Goal: Task Accomplishment & Management: Use online tool/utility

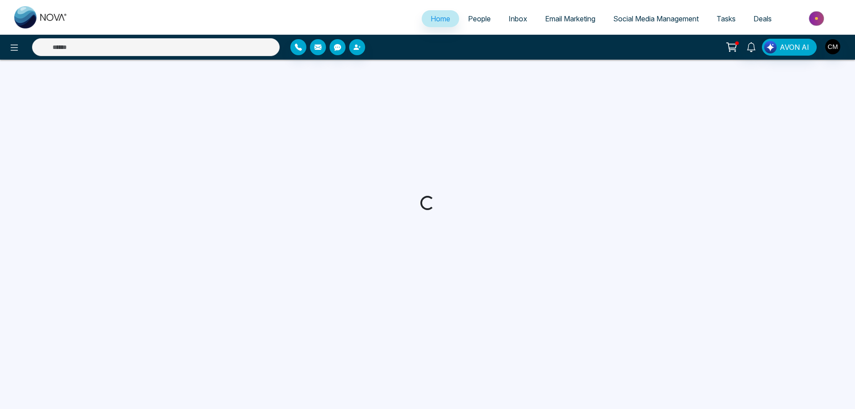
select select "*"
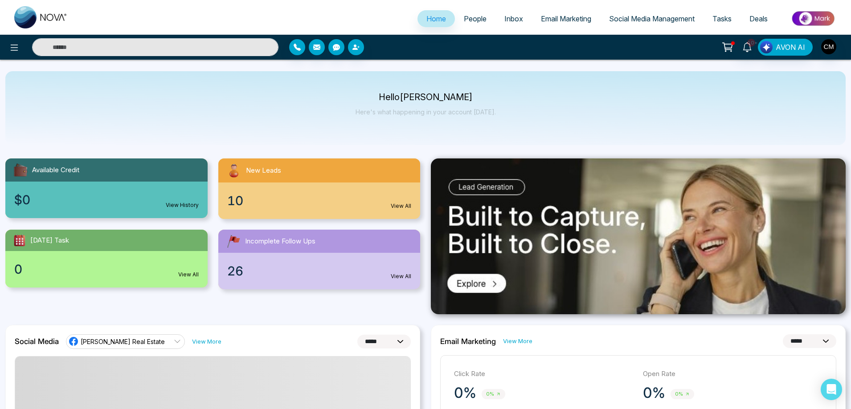
click at [311, 197] on div "10 View All" at bounding box center [319, 201] width 202 height 37
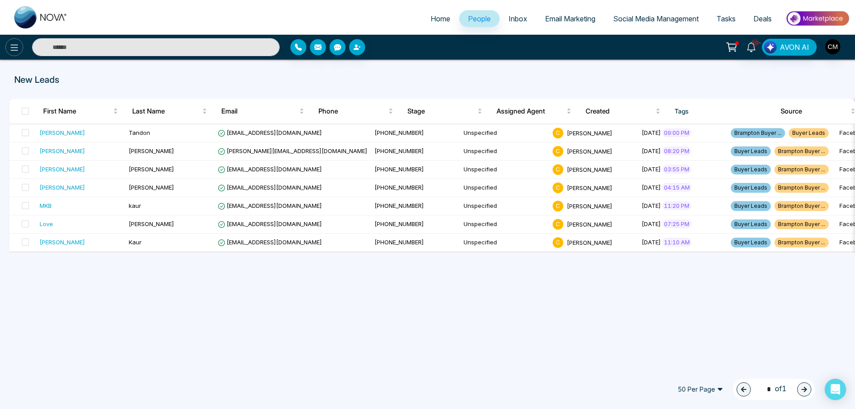
click at [18, 49] on icon at bounding box center [14, 47] width 11 height 11
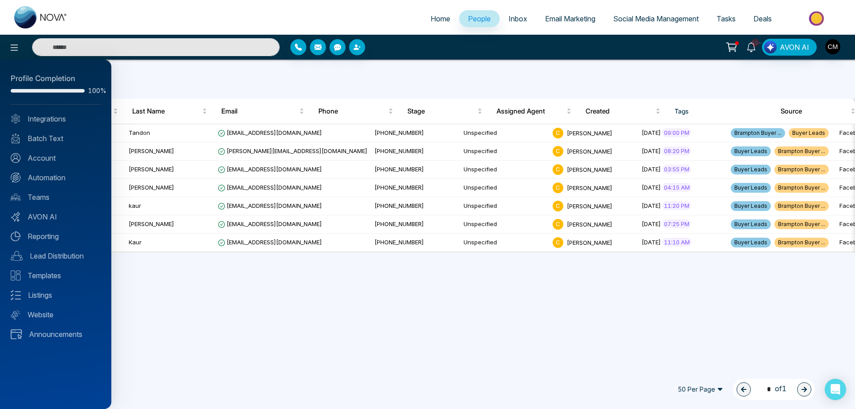
click at [564, 17] on div at bounding box center [427, 204] width 855 height 409
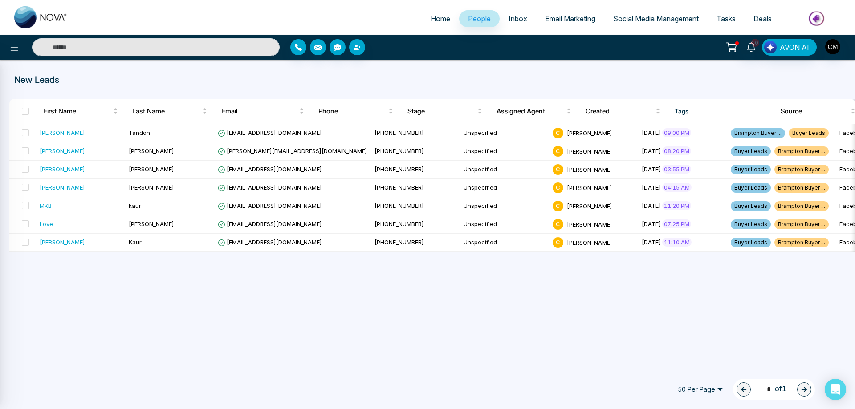
click at [564, 17] on div at bounding box center [427, 204] width 855 height 409
click at [564, 17] on span "Email Marketing" at bounding box center [570, 18] width 50 height 9
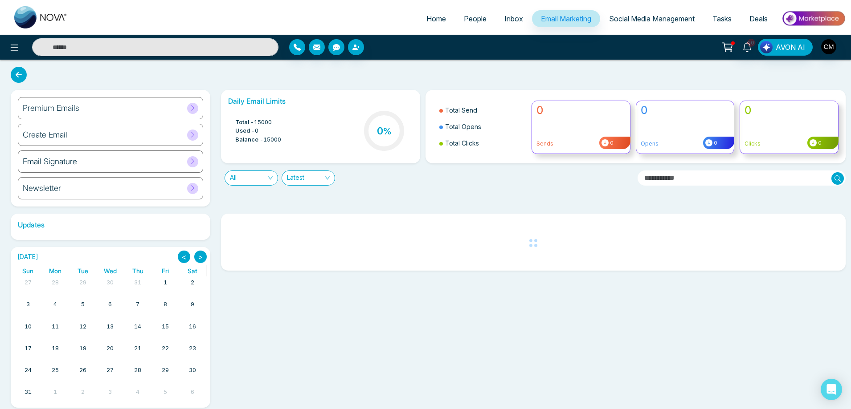
click at [107, 99] on div "Premium Emails" at bounding box center [110, 108] width 185 height 22
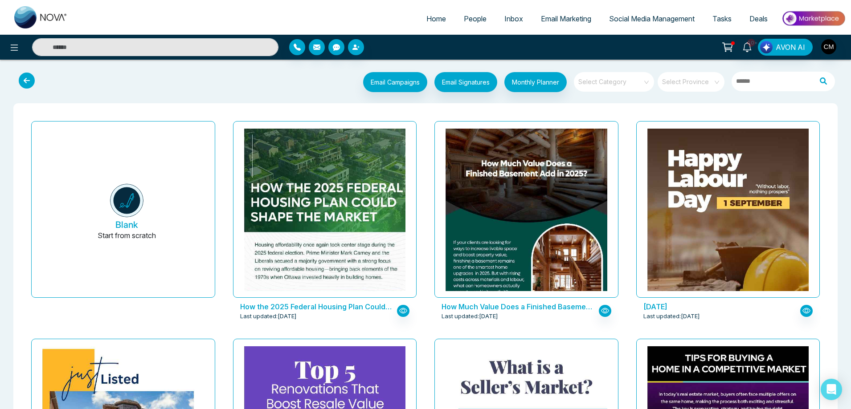
click at [21, 80] on icon at bounding box center [27, 81] width 16 height 16
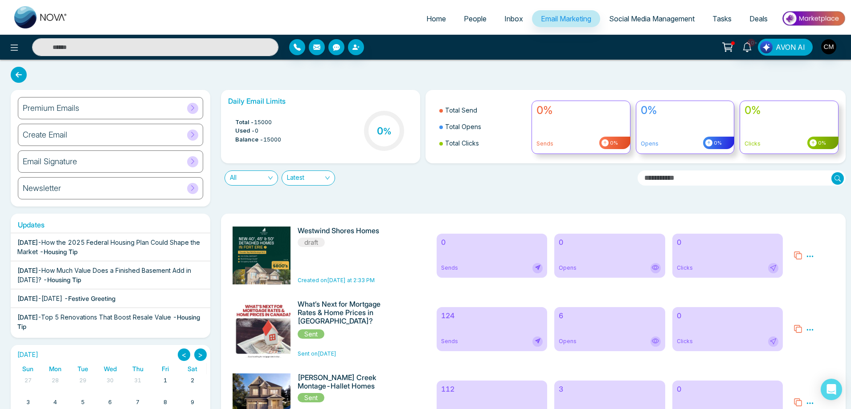
click at [141, 117] on div "Premium Emails" at bounding box center [110, 108] width 185 height 22
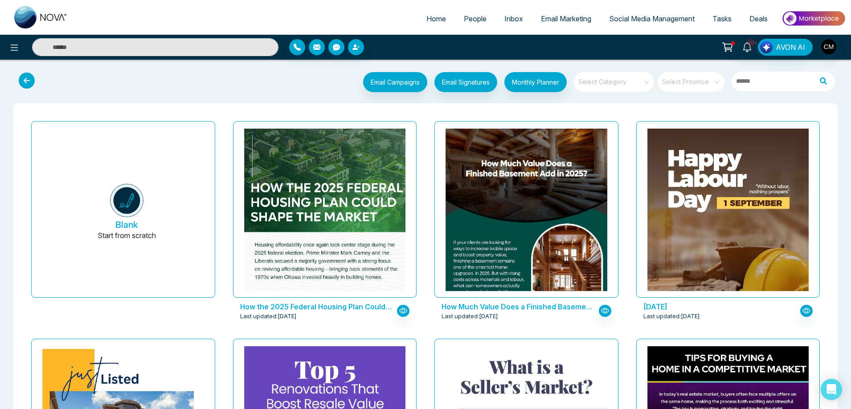
click at [33, 79] on icon at bounding box center [27, 81] width 16 height 16
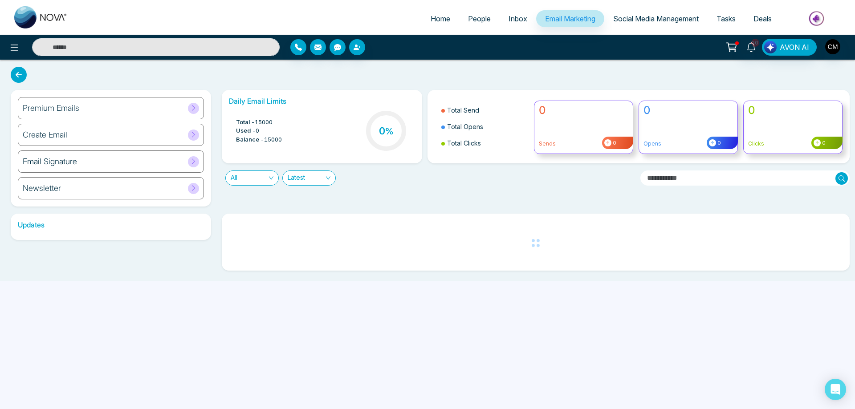
click at [102, 132] on div "Create Email" at bounding box center [111, 135] width 186 height 22
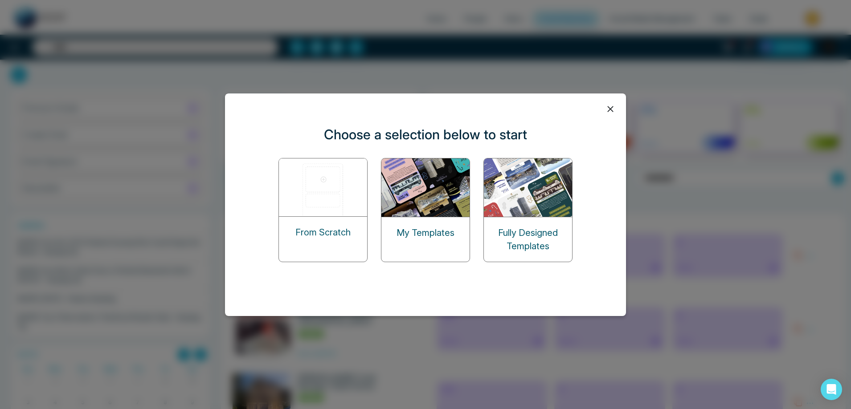
click at [453, 224] on div "My Templates" at bounding box center [425, 232] width 88 height 31
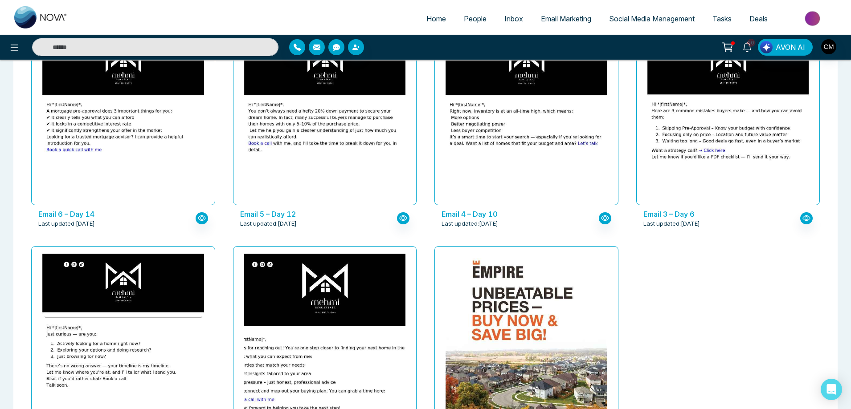
scroll to position [1036, 0]
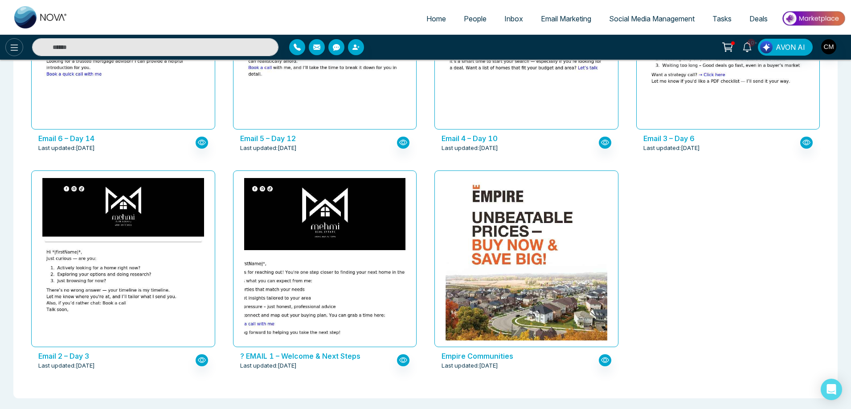
click at [16, 47] on icon at bounding box center [14, 47] width 11 height 11
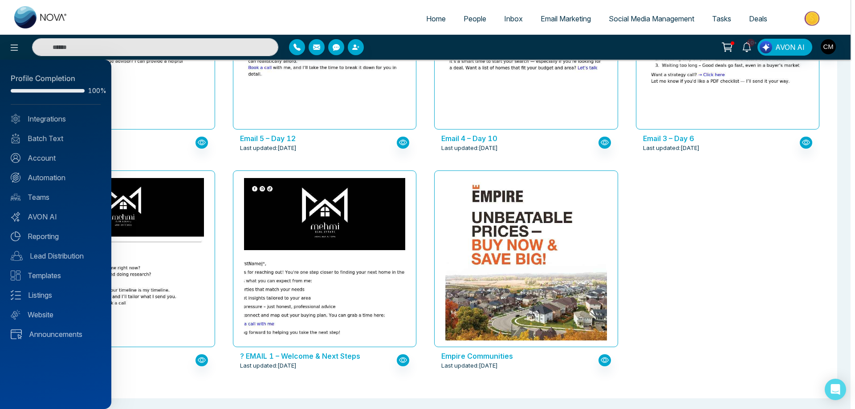
click at [546, 18] on div at bounding box center [427, 204] width 855 height 409
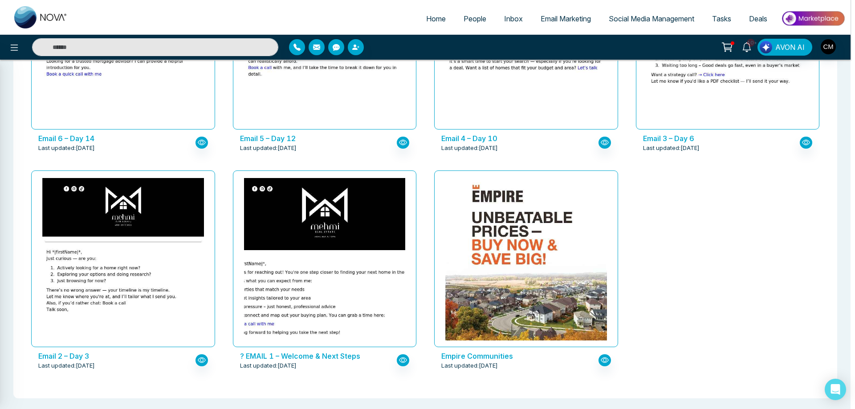
click at [546, 18] on div at bounding box center [427, 204] width 855 height 409
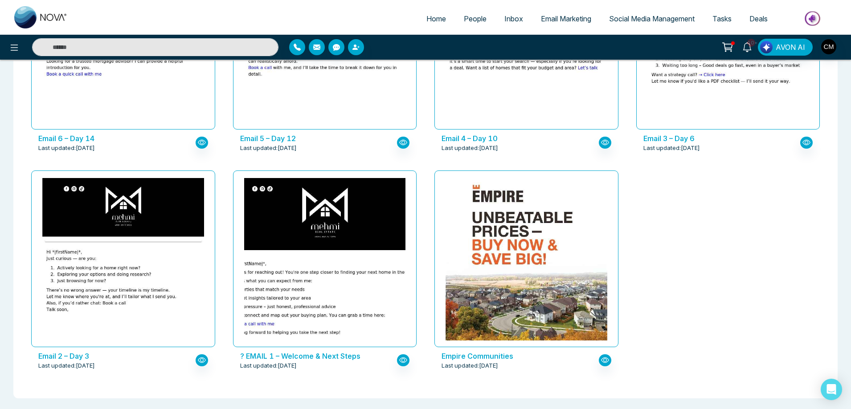
click at [546, 18] on span "Email Marketing" at bounding box center [566, 18] width 50 height 9
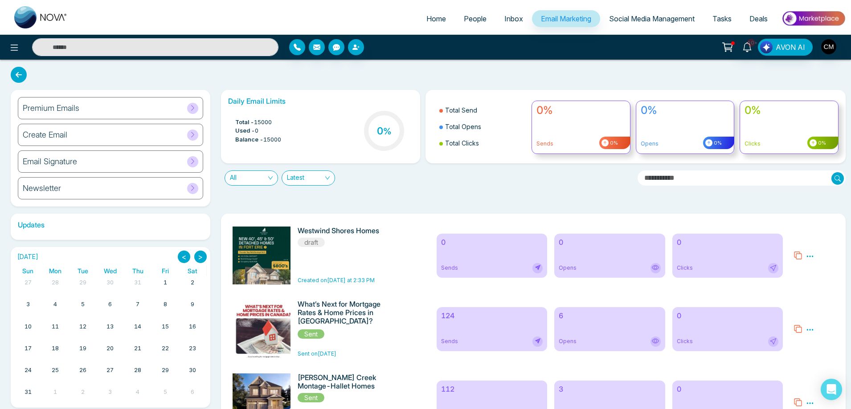
click at [55, 138] on h6 "Create Email" at bounding box center [45, 135] width 45 height 10
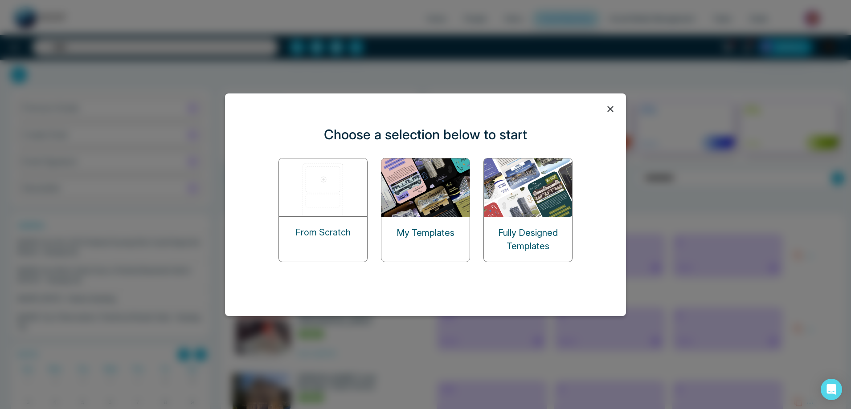
click at [514, 197] on img at bounding box center [528, 188] width 89 height 58
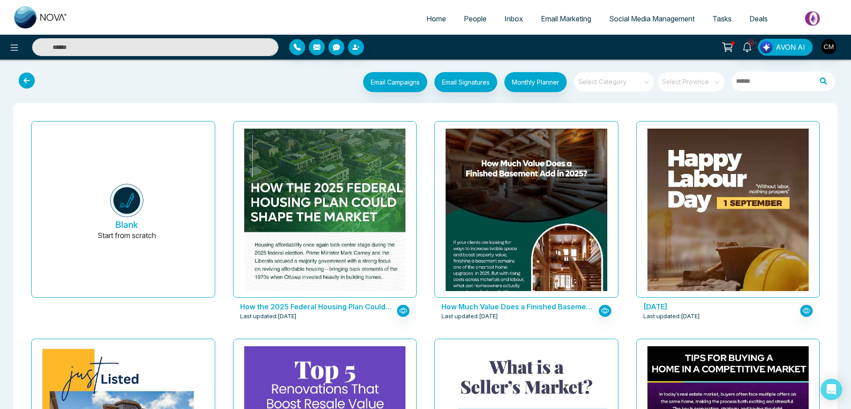
click at [23, 43] on div at bounding box center [142, 47] width 284 height 18
click at [13, 44] on icon at bounding box center [14, 47] width 11 height 11
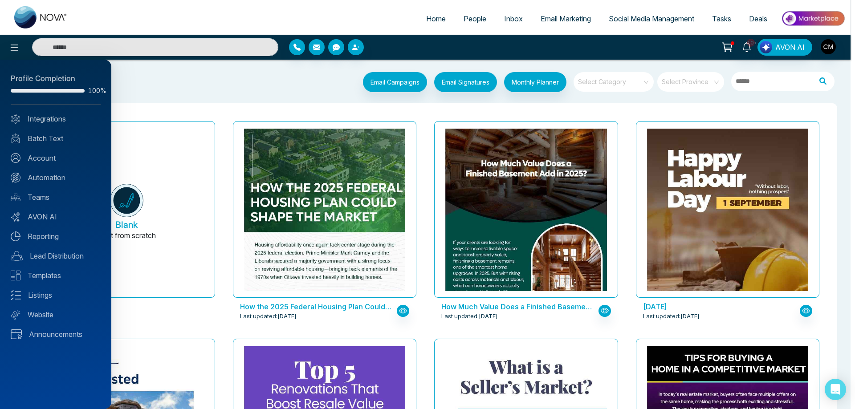
click at [566, 17] on div at bounding box center [427, 204] width 855 height 409
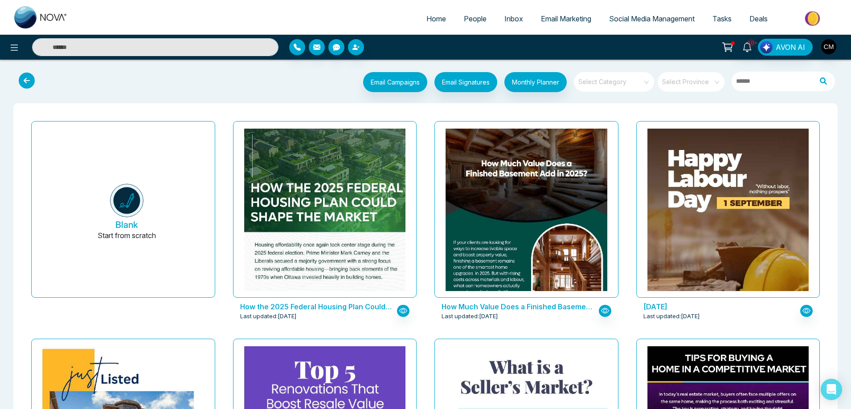
click at [558, 19] on span "Email Marketing" at bounding box center [566, 18] width 50 height 9
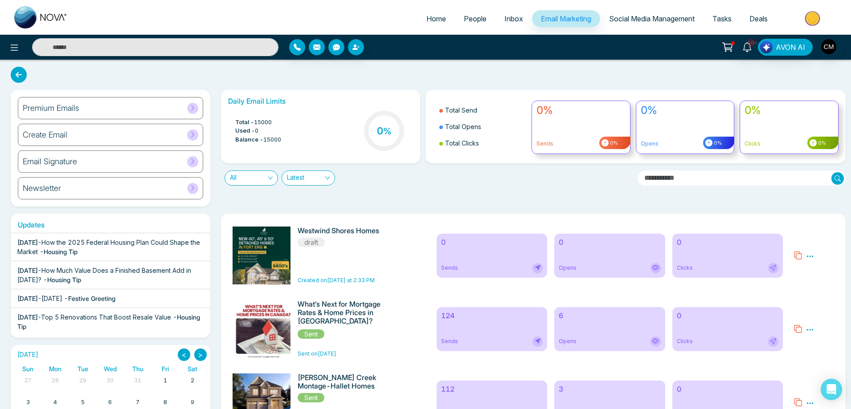
click at [70, 111] on h6 "Premium Emails" at bounding box center [51, 108] width 57 height 10
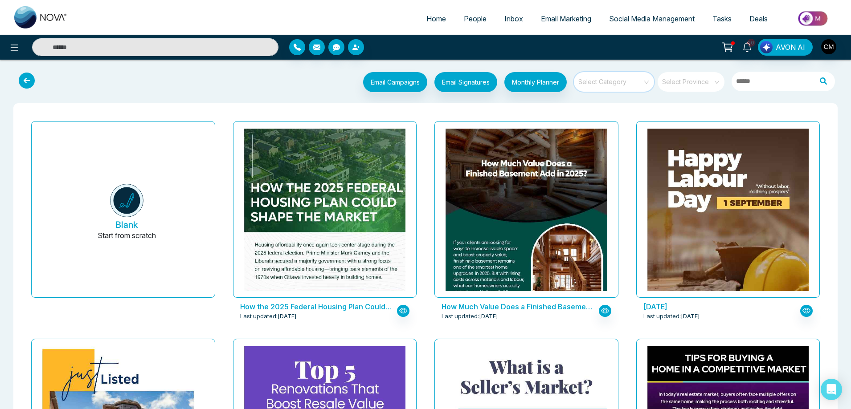
click at [610, 80] on input "search" at bounding box center [611, 78] width 64 height 13
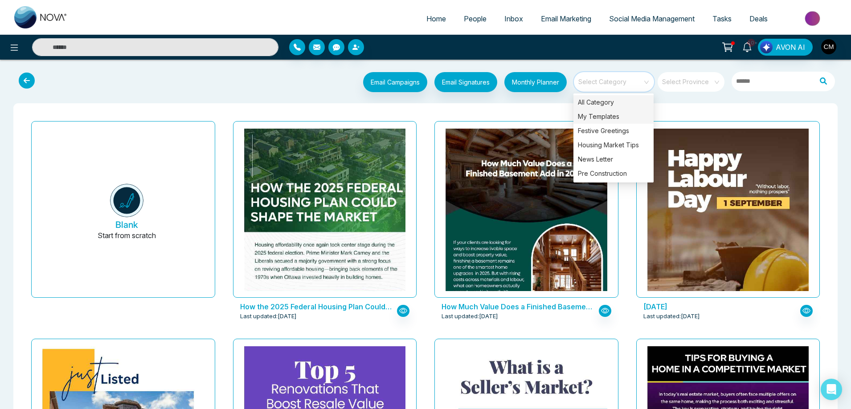
click at [599, 117] on div "My Templates" at bounding box center [613, 117] width 80 height 14
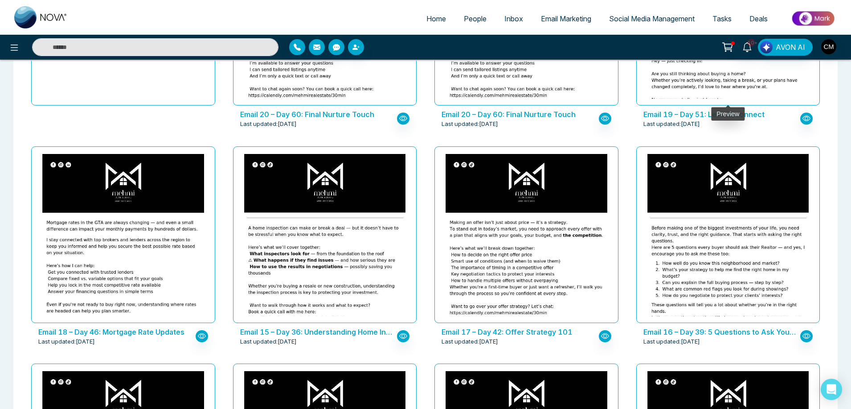
scroll to position [173, 0]
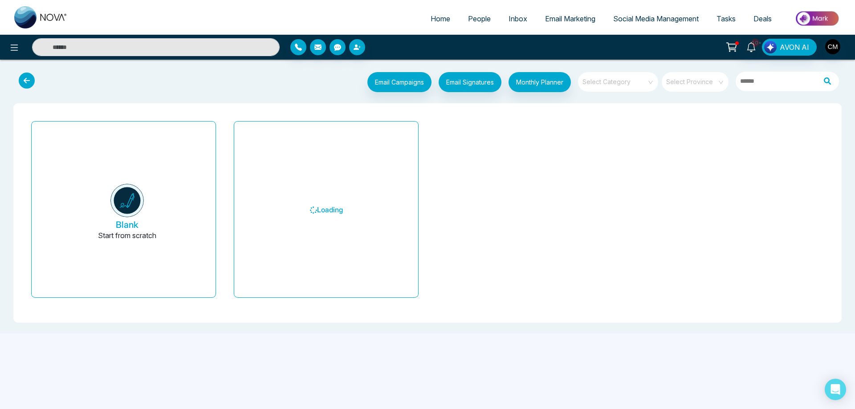
click at [592, 81] on input "search" at bounding box center [615, 78] width 64 height 13
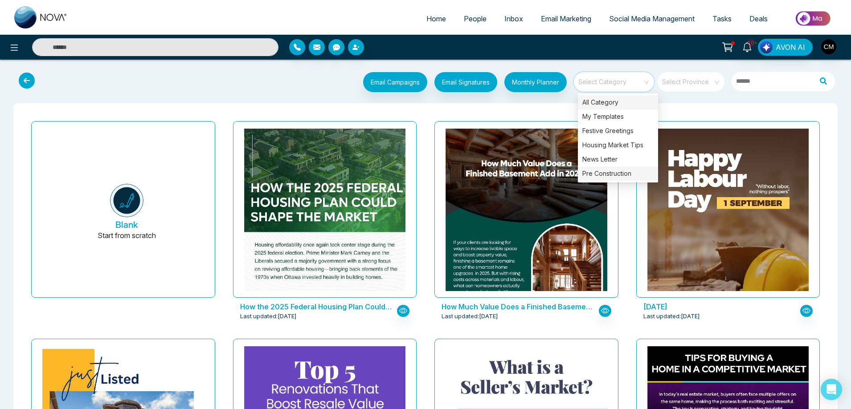
click at [609, 168] on div "Pre Construction" at bounding box center [618, 174] width 80 height 14
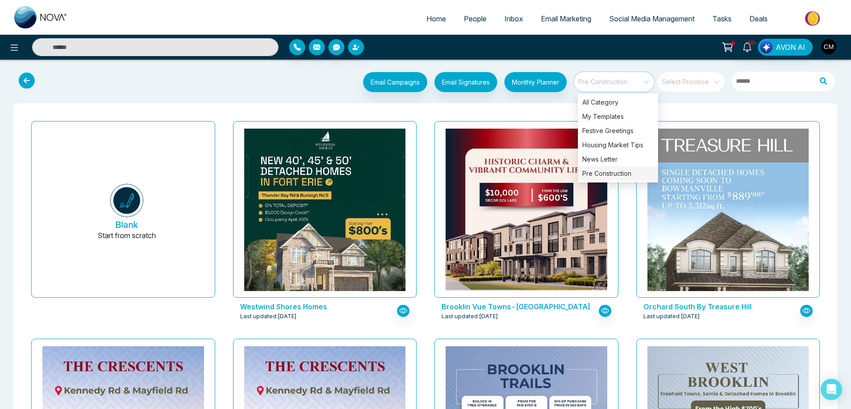
click at [323, 91] on div "Email Campaigns Start from scratch? View my campaigns Email Signatures Monthly …" at bounding box center [460, 83] width 760 height 22
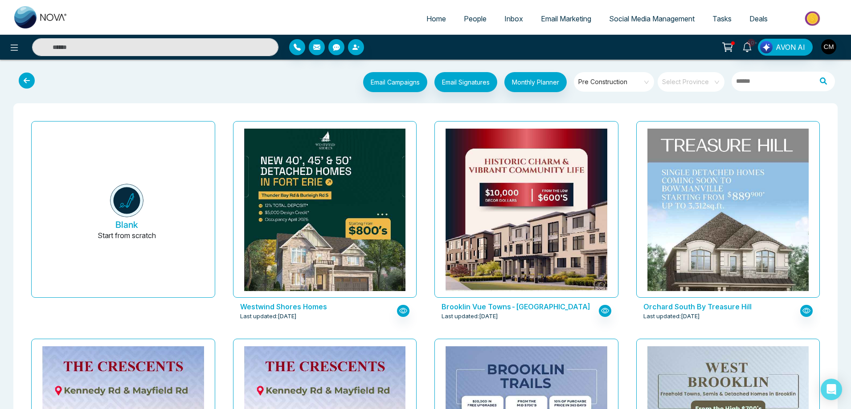
click at [588, 82] on span "Pre Construction" at bounding box center [614, 81] width 73 height 13
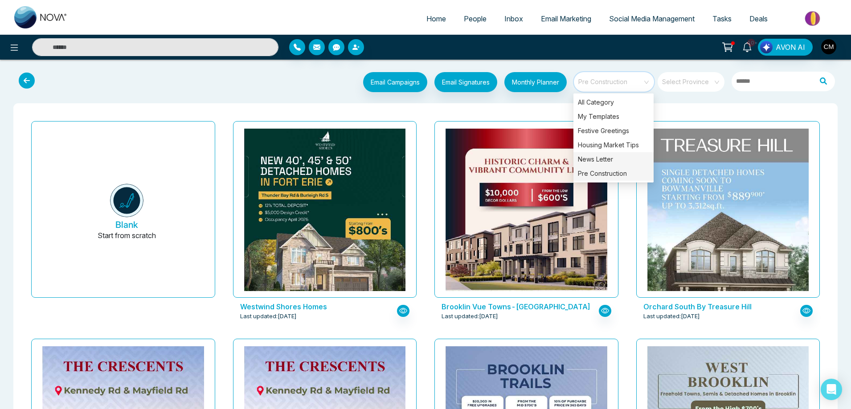
click at [596, 158] on div "News Letter" at bounding box center [613, 159] width 80 height 14
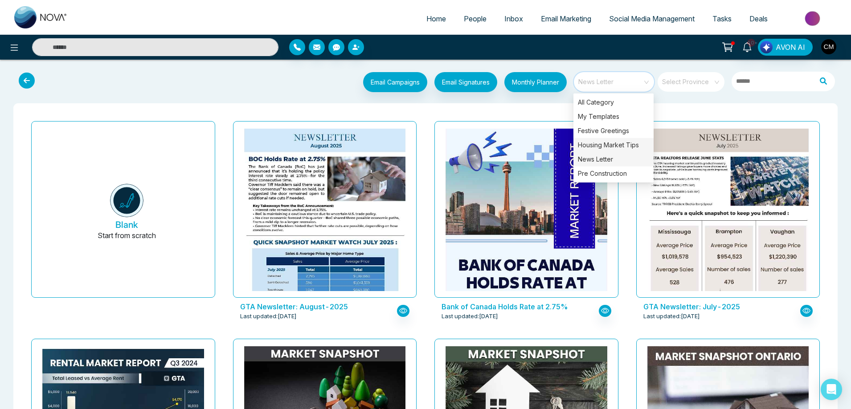
click at [612, 141] on div "Housing Market Tips" at bounding box center [613, 145] width 80 height 14
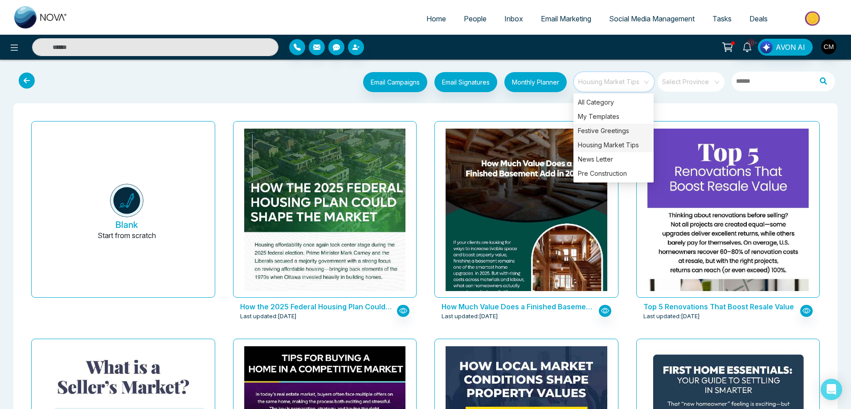
click at [612, 128] on div "Festive Greetings" at bounding box center [613, 131] width 80 height 14
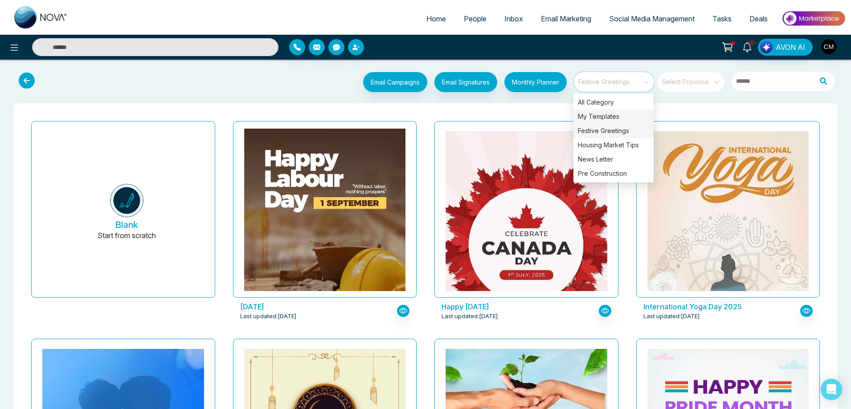
click at [599, 114] on div "My Templates" at bounding box center [613, 117] width 80 height 14
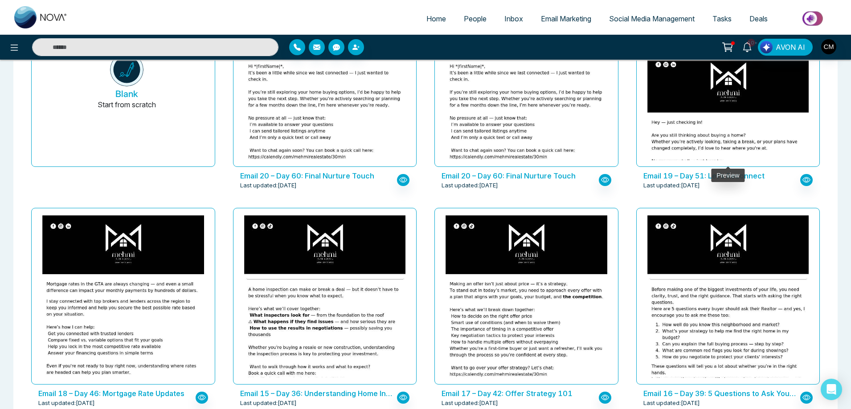
scroll to position [113, 0]
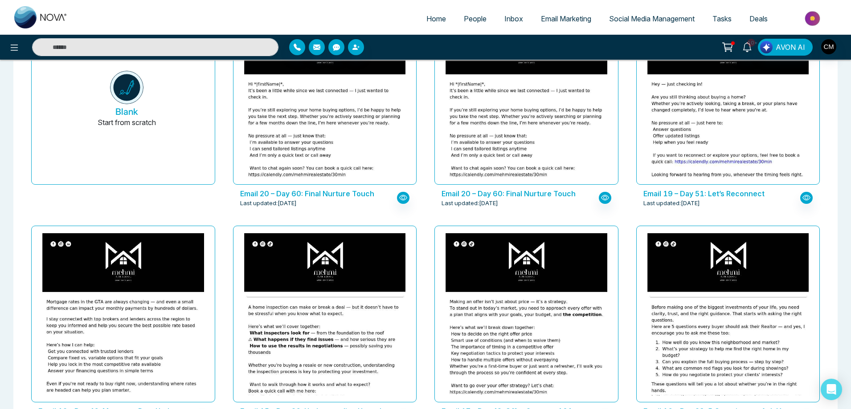
click at [609, 17] on span "Social Media Management" at bounding box center [652, 18] width 86 height 9
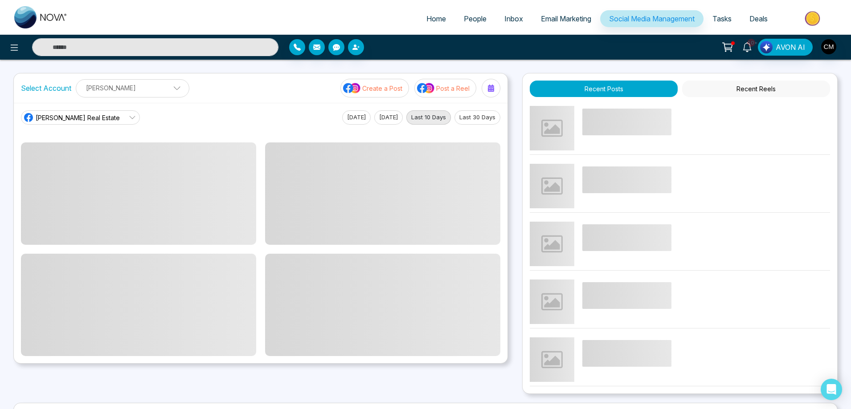
click at [393, 88] on p "Create a Post" at bounding box center [382, 88] width 40 height 9
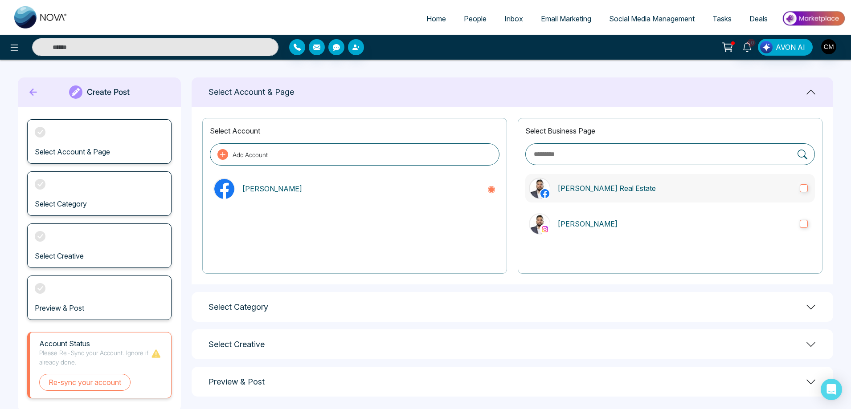
click at [539, 197] on img at bounding box center [540, 189] width 20 height 20
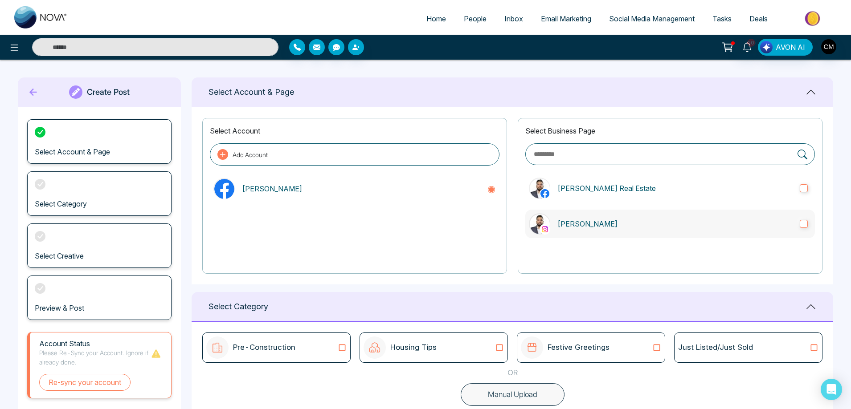
click at [544, 218] on img at bounding box center [540, 224] width 20 height 20
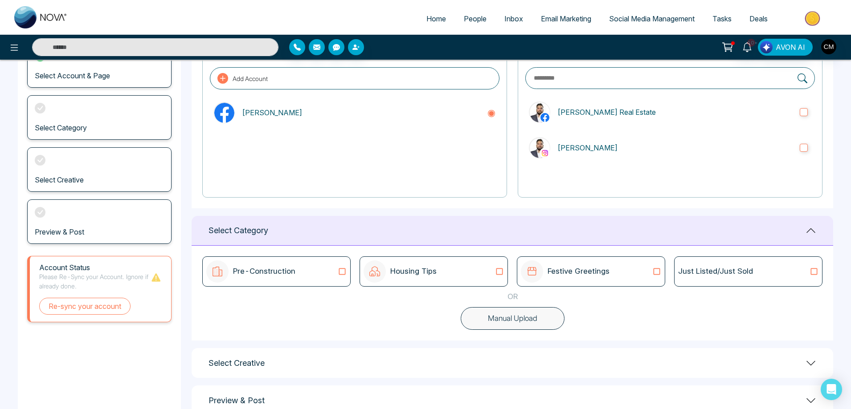
scroll to position [100, 0]
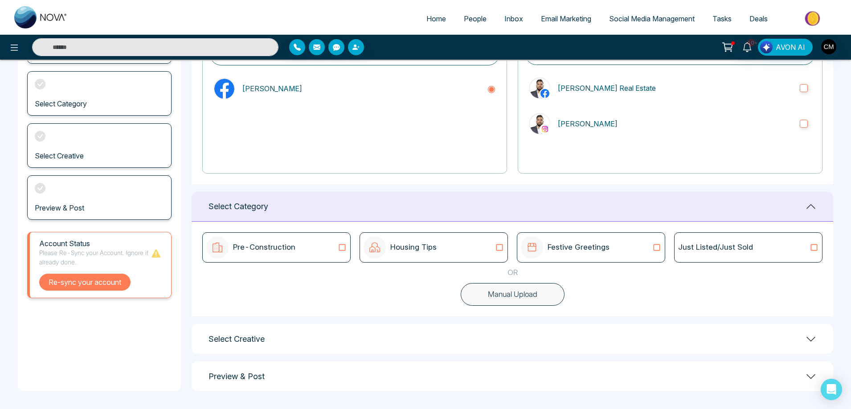
click at [102, 287] on button "Re-sync your account" at bounding box center [84, 282] width 91 height 17
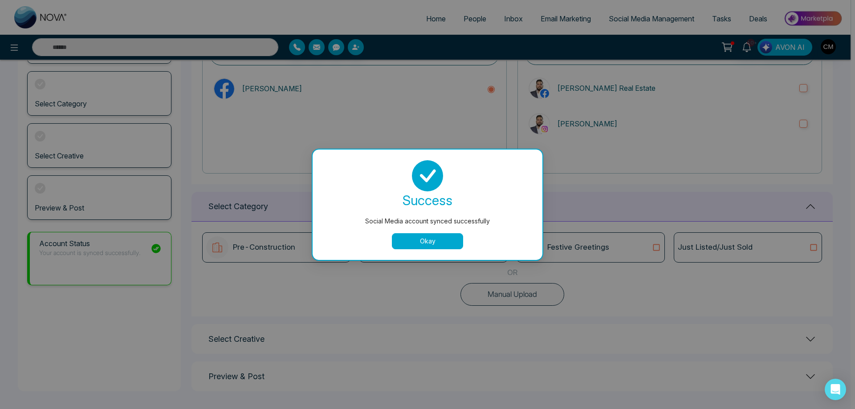
click at [395, 249] on button "Okay" at bounding box center [427, 241] width 71 height 16
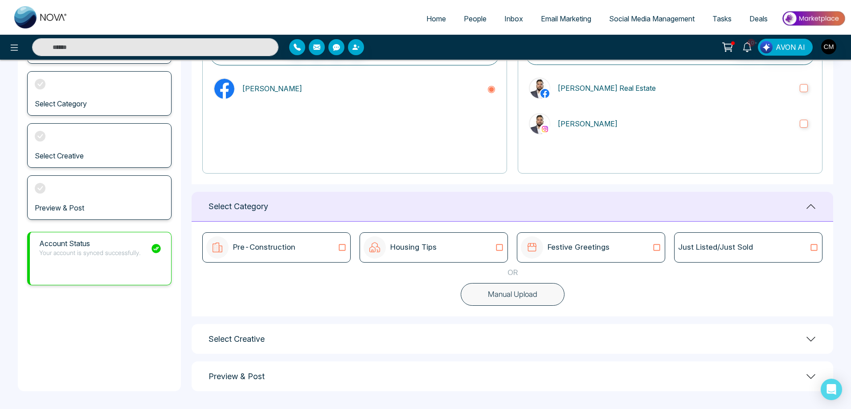
click at [291, 252] on p "Pre-Construction" at bounding box center [264, 248] width 62 height 12
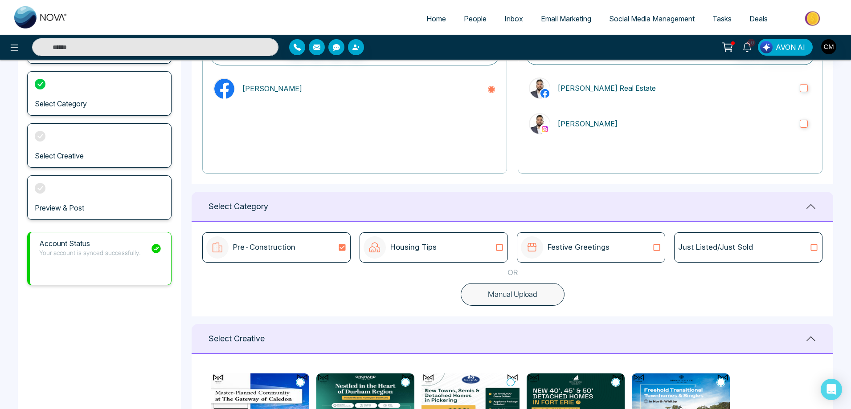
click at [159, 306] on div "Create Post Select Account & Page Select Category Select Creative Preview & Pos…" at bounding box center [99, 273] width 163 height 592
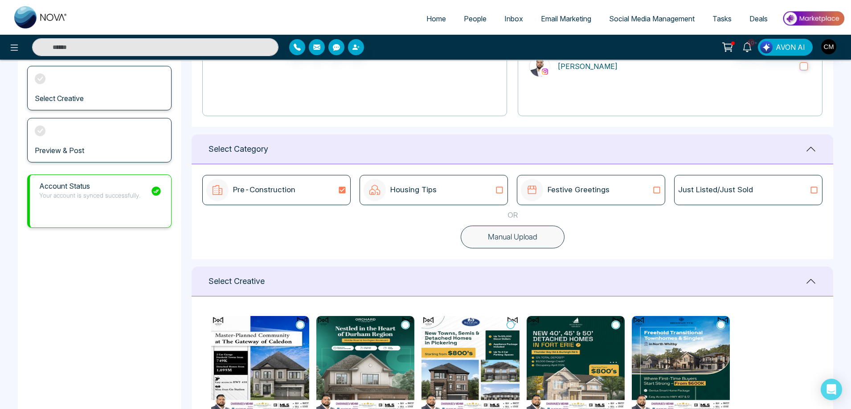
scroll to position [278, 0]
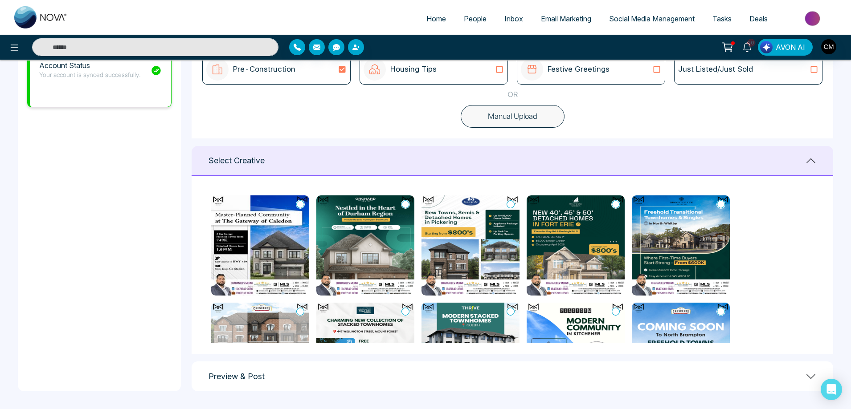
click at [255, 248] on img at bounding box center [260, 246] width 98 height 100
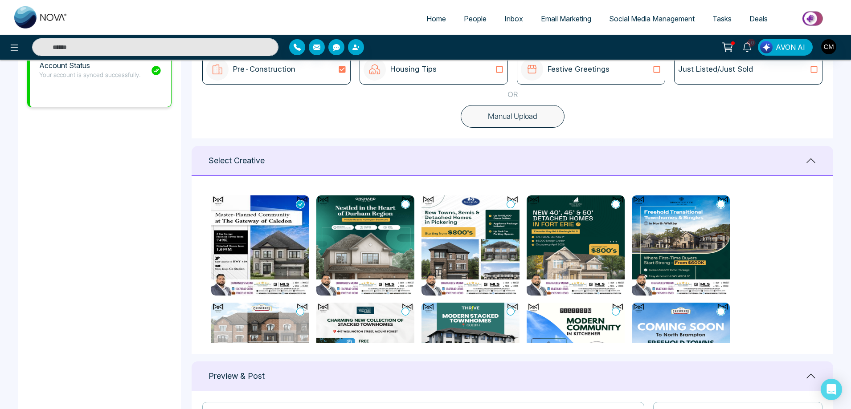
drag, startPoint x: 269, startPoint y: 245, endPoint x: 519, endPoint y: 238, distance: 250.0
click at [270, 245] on img at bounding box center [260, 246] width 98 height 100
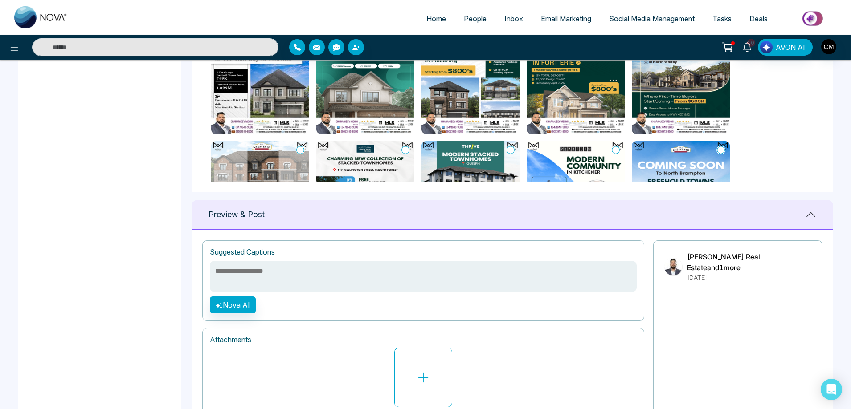
scroll to position [358, 0]
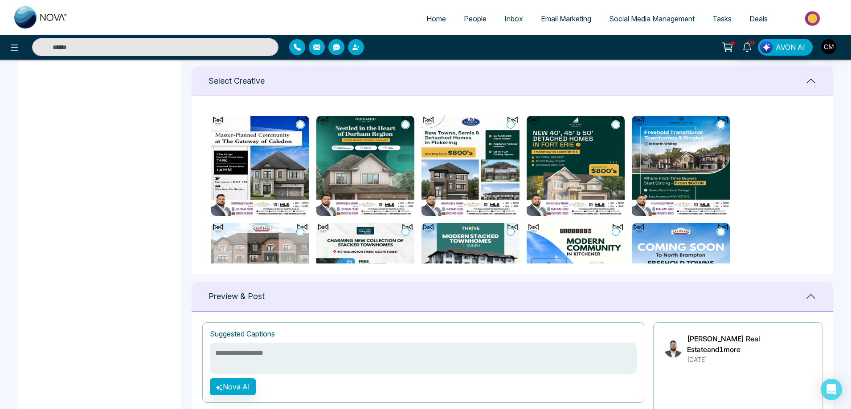
click at [285, 133] on img at bounding box center [260, 166] width 98 height 100
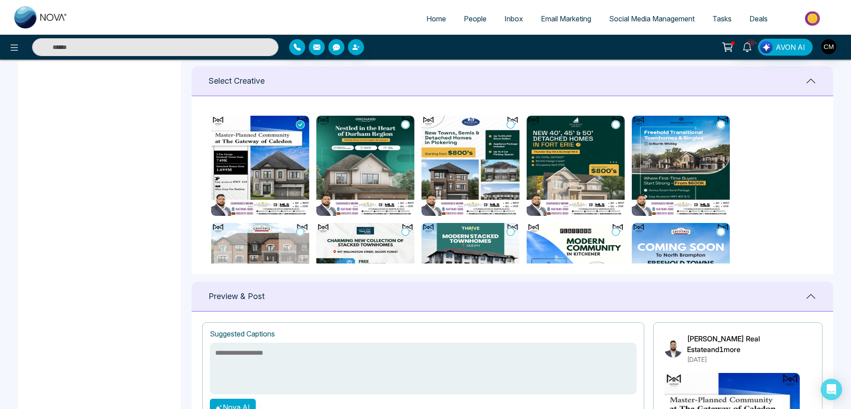
scroll to position [506, 0]
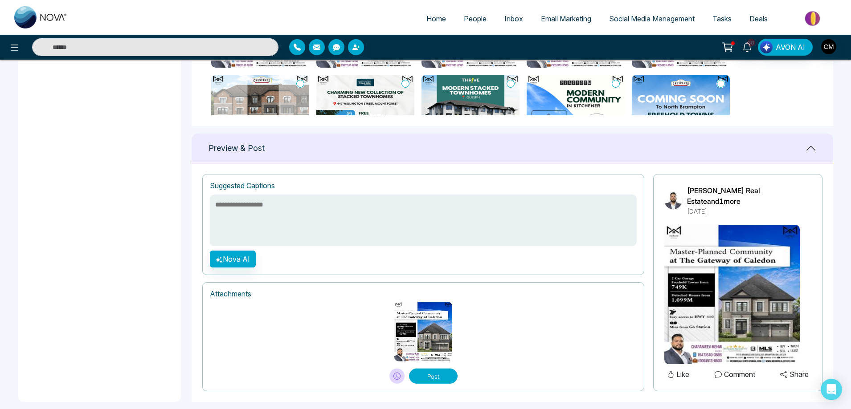
click at [758, 292] on img at bounding box center [731, 294] width 135 height 139
click at [438, 332] on img at bounding box center [423, 332] width 58 height 60
click at [713, 253] on img at bounding box center [731, 294] width 135 height 139
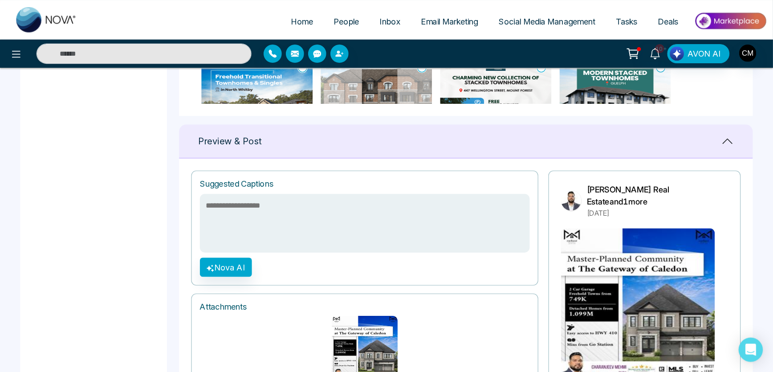
scroll to position [530, 0]
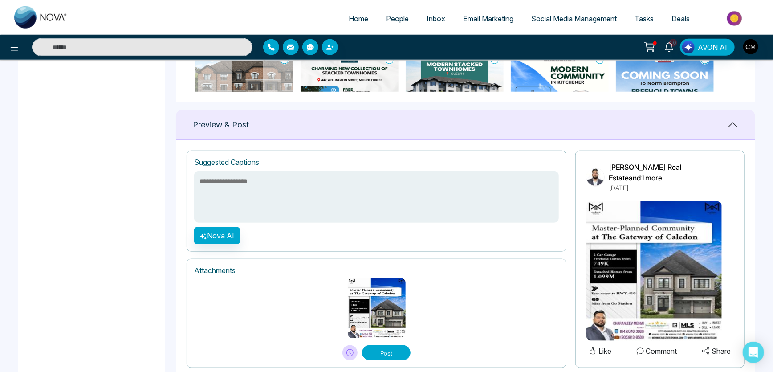
drag, startPoint x: 351, startPoint y: 26, endPoint x: 76, endPoint y: 156, distance: 304.6
click at [227, 227] on button "Nova AI" at bounding box center [217, 235] width 46 height 17
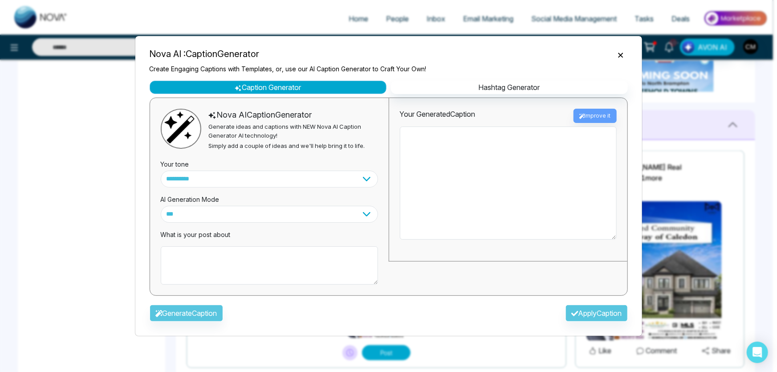
click at [289, 89] on button "Caption Generator" at bounding box center [268, 87] width 237 height 13
click at [619, 56] on icon "Close" at bounding box center [620, 55] width 9 height 9
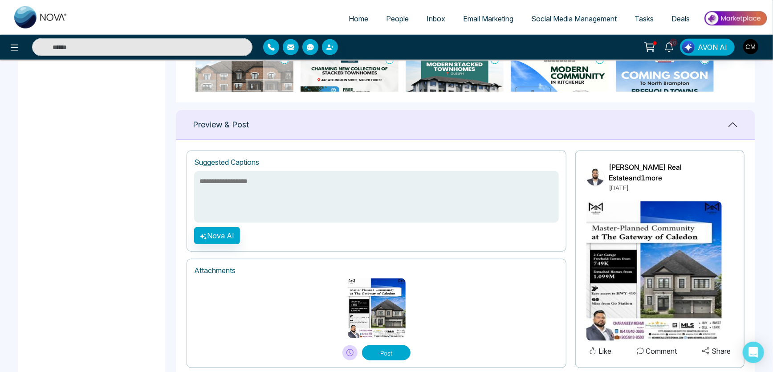
drag, startPoint x: 772, startPoint y: 255, endPoint x: 777, endPoint y: 212, distance: 42.5
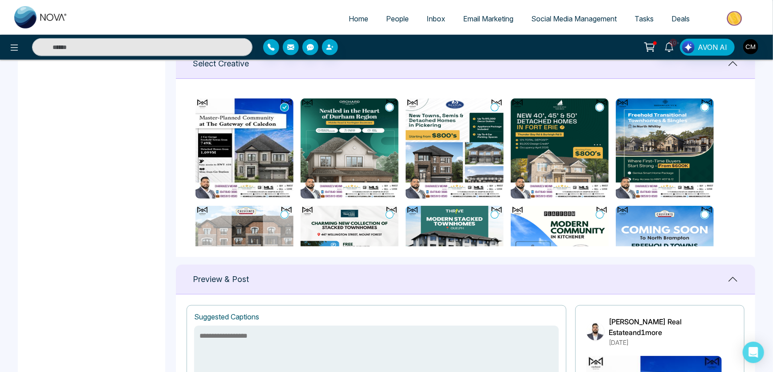
scroll to position [408, 0]
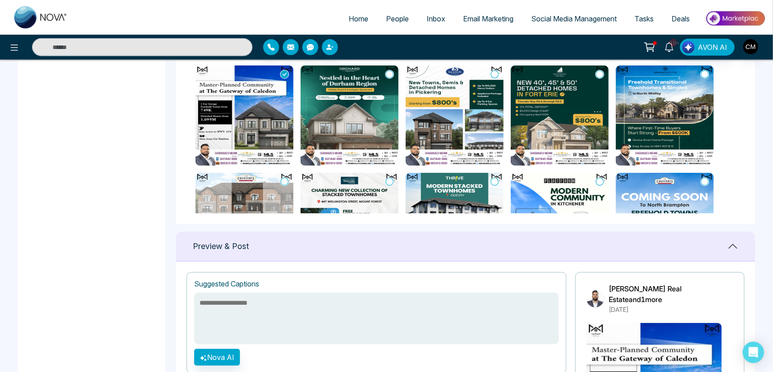
click at [390, 74] on icon at bounding box center [390, 74] width 8 height 9
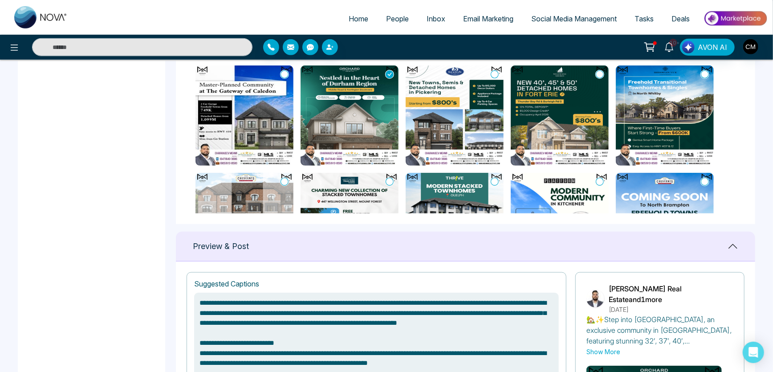
type textarea "**********"
click at [284, 75] on icon at bounding box center [285, 74] width 8 height 9
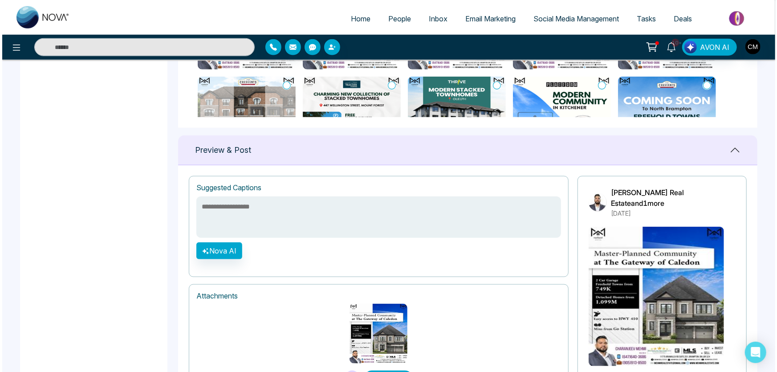
scroll to position [543, 0]
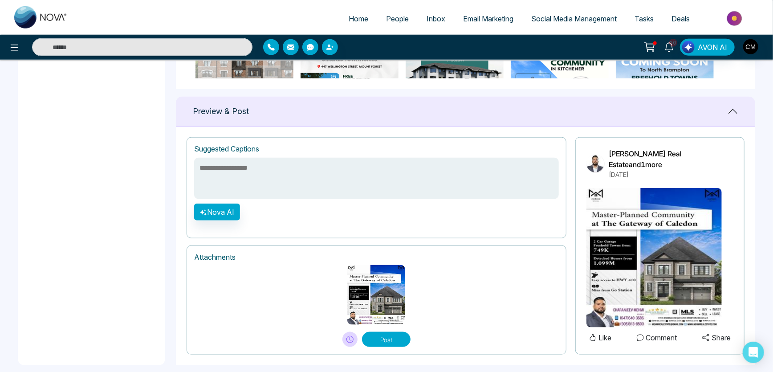
click at [634, 246] on img at bounding box center [654, 257] width 135 height 139
click at [624, 210] on img at bounding box center [654, 257] width 135 height 139
click at [207, 208] on button "Nova AI" at bounding box center [217, 212] width 46 height 17
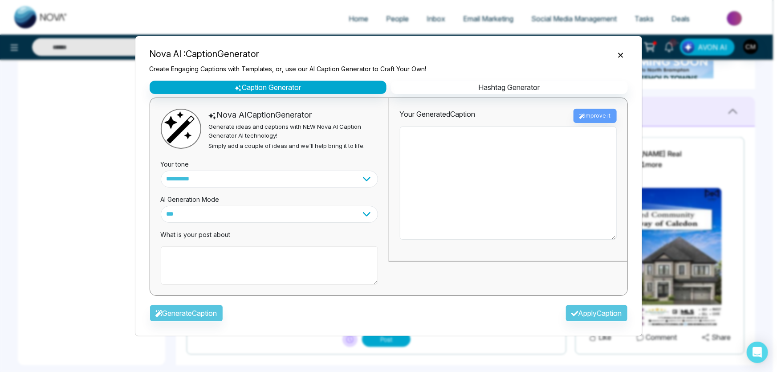
click at [203, 267] on textarea at bounding box center [269, 265] width 217 height 38
paste textarea "**********"
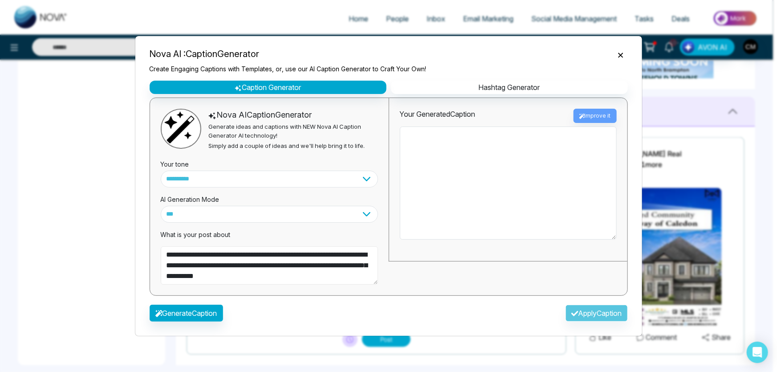
type textarea "**********"
click at [201, 186] on select "**********" at bounding box center [269, 179] width 217 height 17
select select "**********"
click at [161, 171] on select "**********" at bounding box center [269, 179] width 217 height 17
click at [179, 306] on button "Generate Caption" at bounding box center [186, 313] width 73 height 17
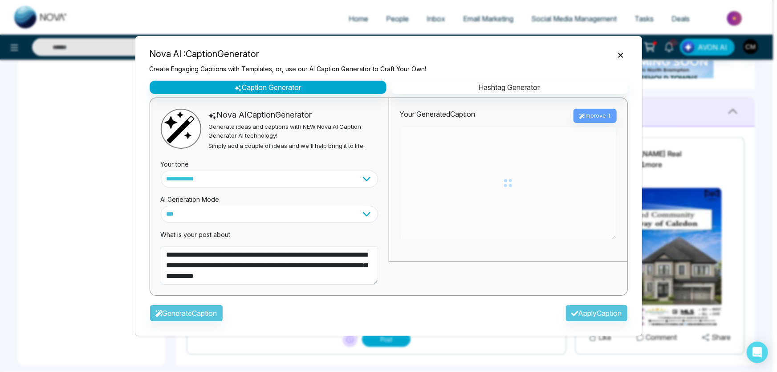
type textarea "**********"
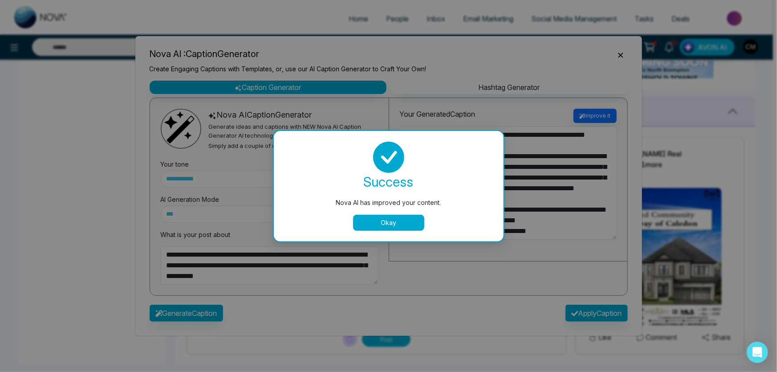
click at [407, 222] on button "Okay" at bounding box center [388, 223] width 71 height 16
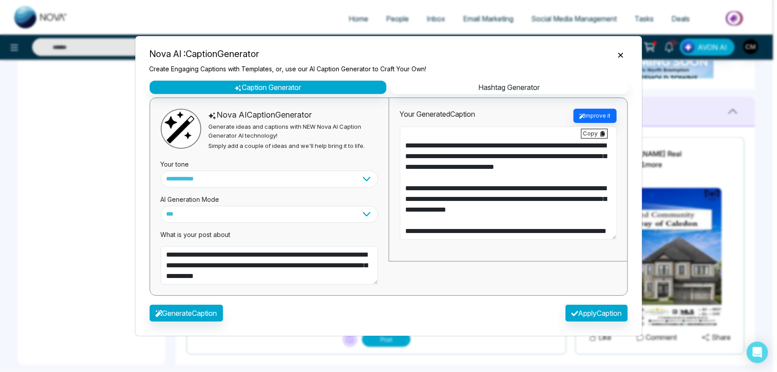
scroll to position [459, 0]
click at [543, 234] on textarea at bounding box center [508, 182] width 217 height 113
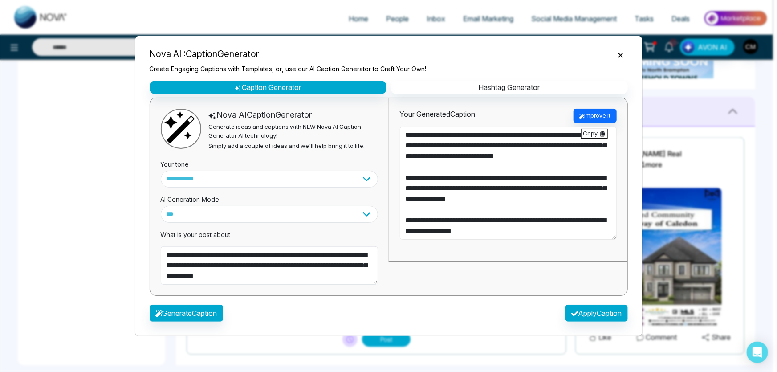
drag, startPoint x: 588, startPoint y: 190, endPoint x: 436, endPoint y: 199, distance: 152.6
click at [436, 199] on textarea at bounding box center [508, 182] width 217 height 113
drag, startPoint x: 499, startPoint y: 199, endPoint x: 451, endPoint y: 200, distance: 48.1
click at [451, 200] on textarea at bounding box center [508, 182] width 217 height 113
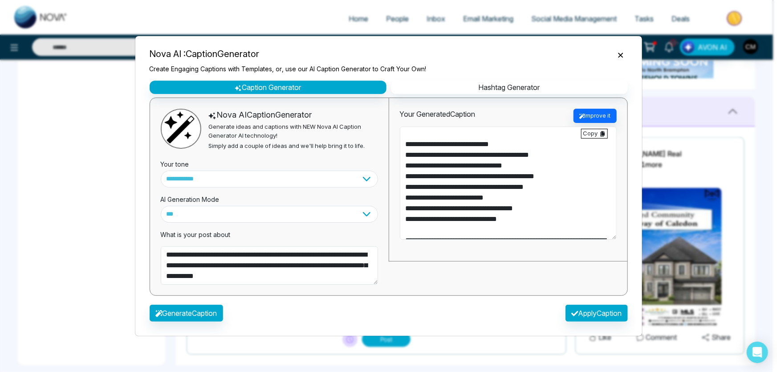
scroll to position [271, 0]
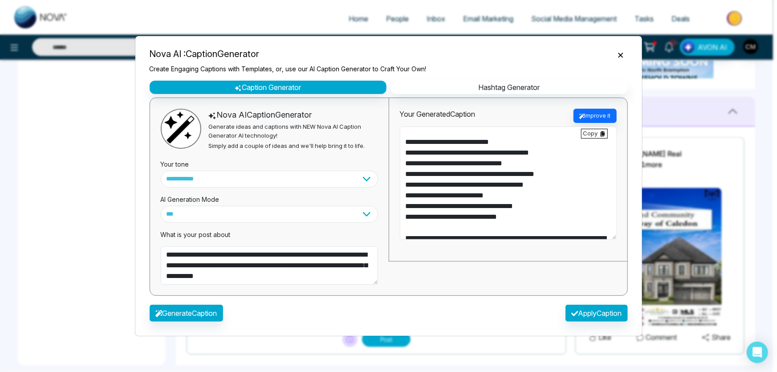
drag, startPoint x: 587, startPoint y: 173, endPoint x: 430, endPoint y: 185, distance: 157.3
click at [430, 185] on textarea at bounding box center [508, 182] width 217 height 113
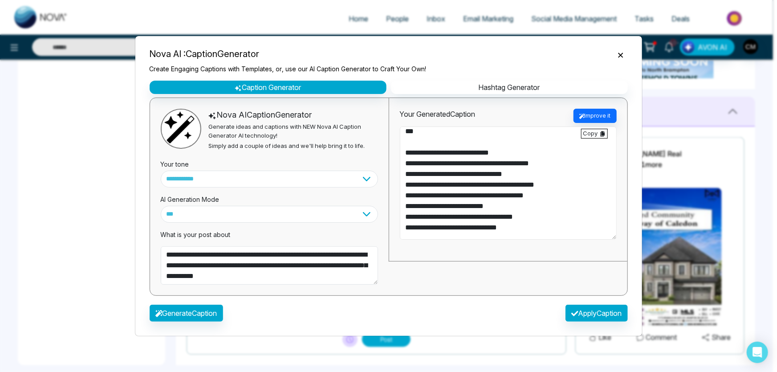
click at [534, 201] on textarea at bounding box center [508, 182] width 217 height 113
click at [618, 189] on div "Your Generated Caption Improve it" at bounding box center [508, 179] width 239 height 163
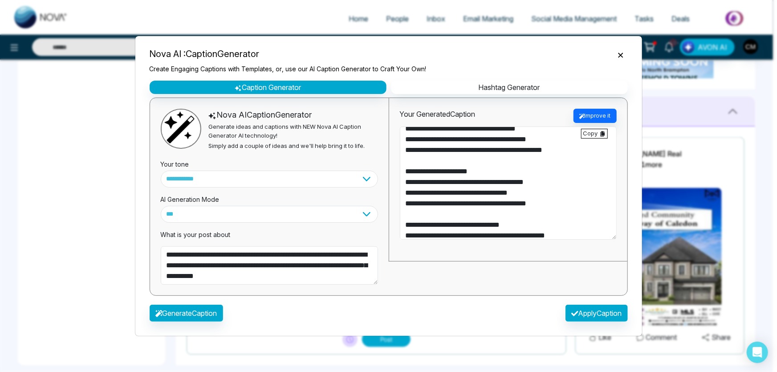
scroll to position [0, 0]
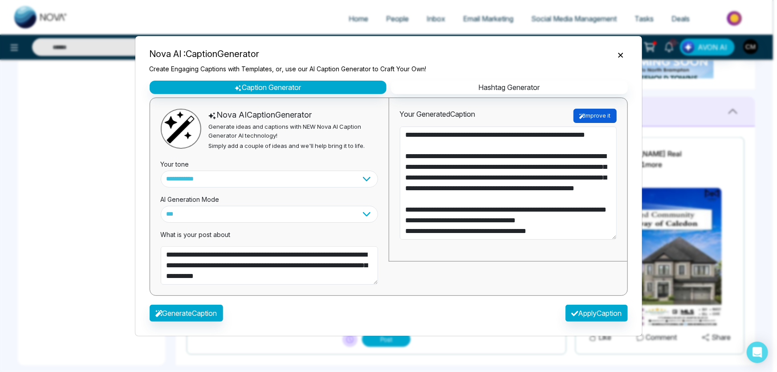
click at [590, 118] on button "Improve it" at bounding box center [595, 116] width 43 height 14
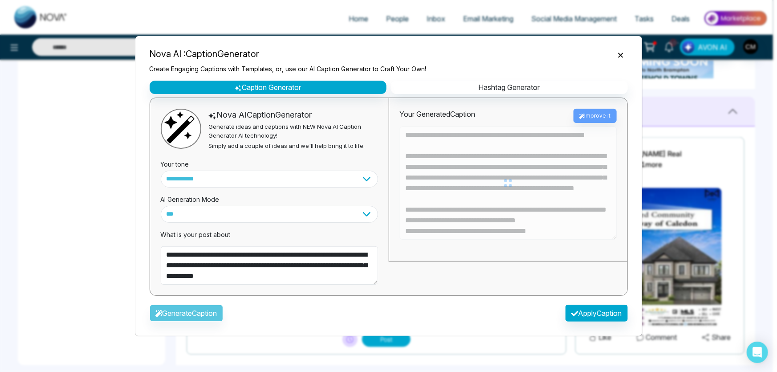
type textarea "**********"
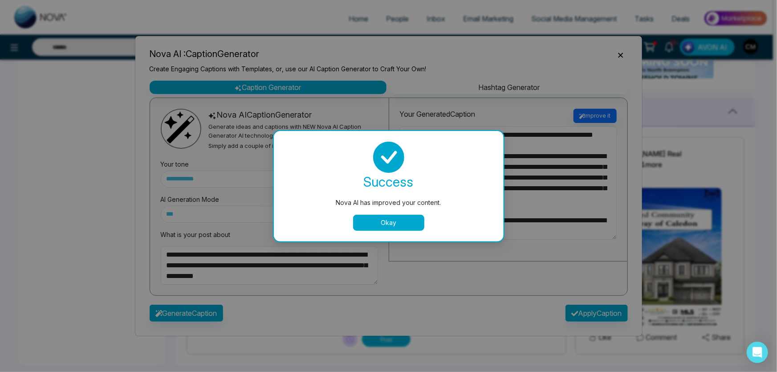
click at [405, 216] on button "Okay" at bounding box center [388, 223] width 71 height 16
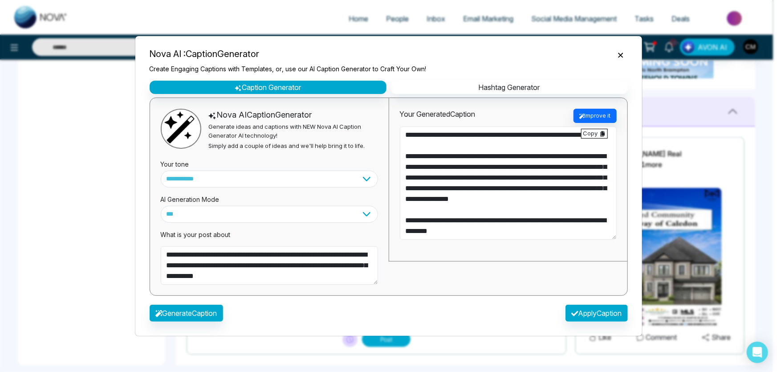
click at [568, 148] on textarea at bounding box center [508, 182] width 217 height 113
click at [569, 194] on textarea at bounding box center [508, 182] width 217 height 113
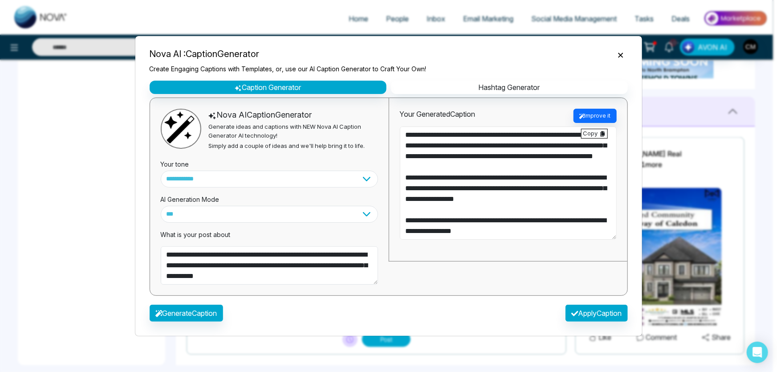
scroll to position [470, 0]
click at [580, 311] on button "Apply Caption" at bounding box center [597, 313] width 62 height 17
type textarea "**********"
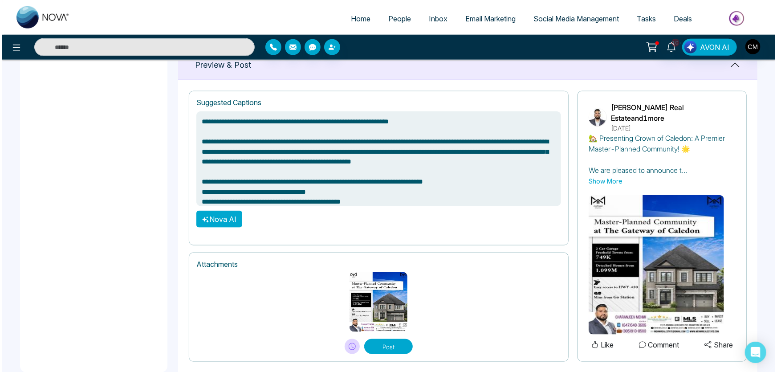
scroll to position [597, 0]
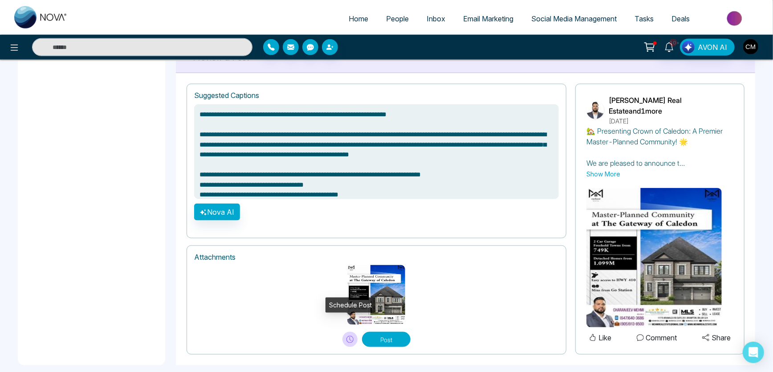
click at [352, 336] on icon at bounding box center [350, 339] width 7 height 7
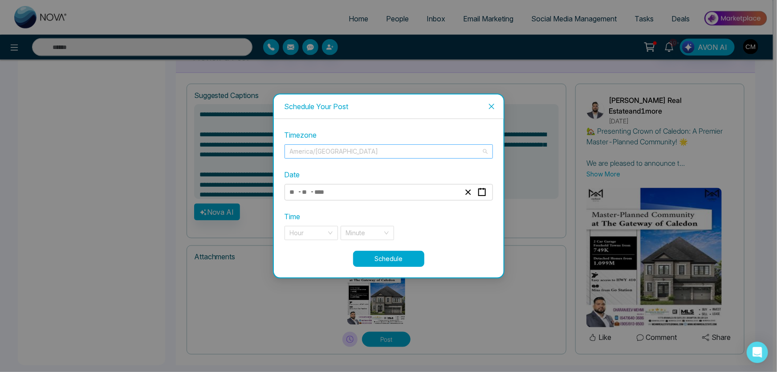
click at [461, 154] on span "America/Toronto" at bounding box center [389, 151] width 198 height 13
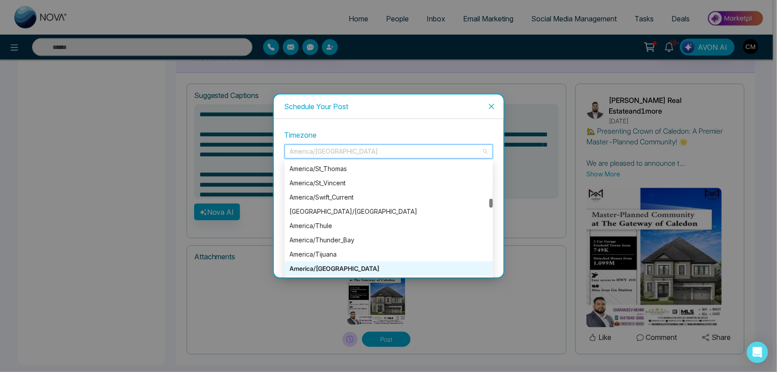
click at [414, 134] on label "Timezone" at bounding box center [389, 135] width 208 height 11
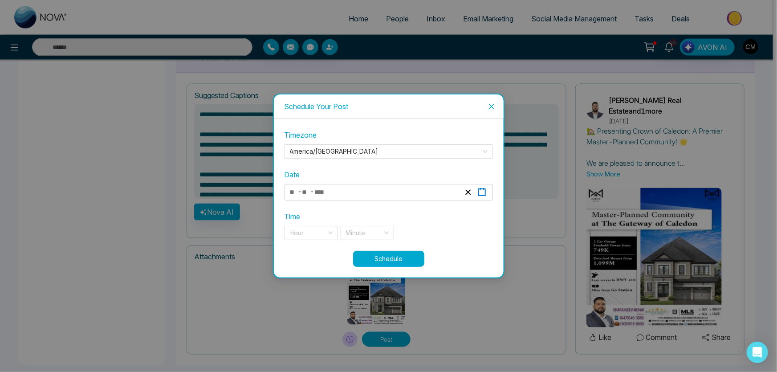
click at [485, 192] on rect "button" at bounding box center [482, 192] width 7 height 7
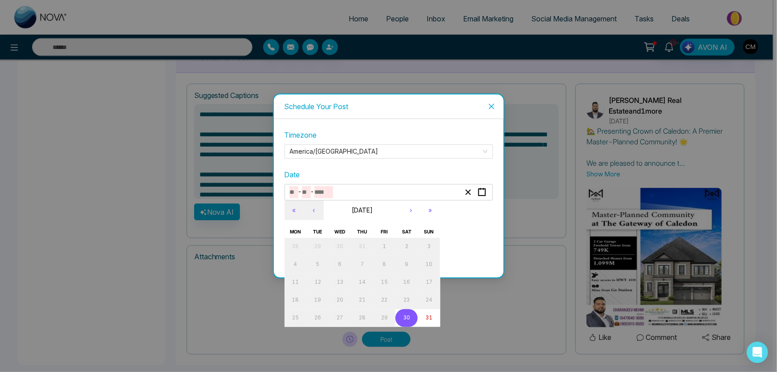
click at [404, 316] on abbr "30" at bounding box center [407, 317] width 7 height 6
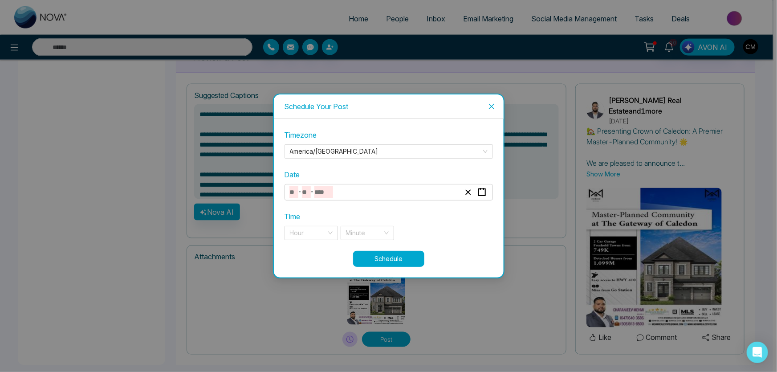
type input "*"
type input "**"
type input "****"
click at [308, 231] on input "search" at bounding box center [308, 232] width 37 height 13
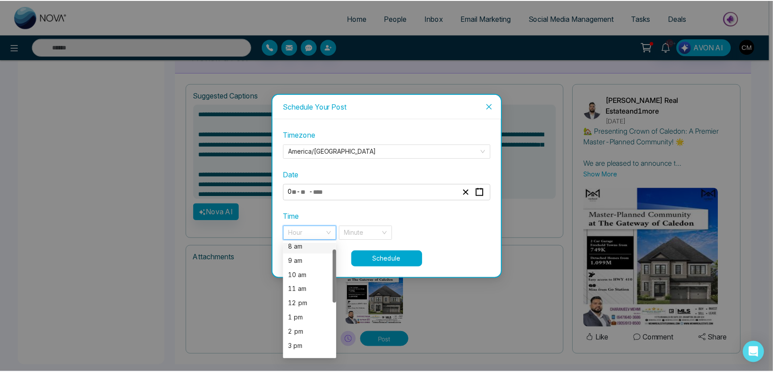
scroll to position [19, 0]
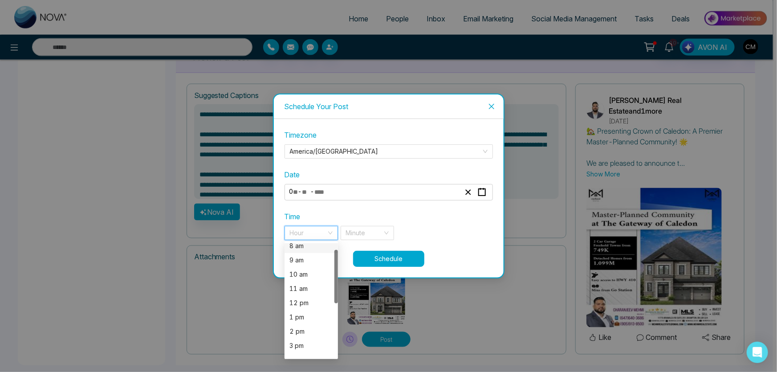
drag, startPoint x: 335, startPoint y: 268, endPoint x: 332, endPoint y: 278, distance: 11.1
click at [335, 277] on div at bounding box center [336, 276] width 4 height 53
click at [291, 299] on div "12 pm" at bounding box center [311, 303] width 43 height 10
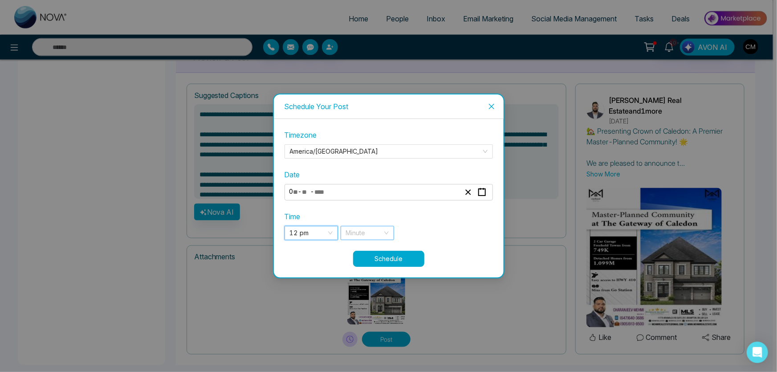
click at [356, 236] on input "search" at bounding box center [364, 232] width 37 height 13
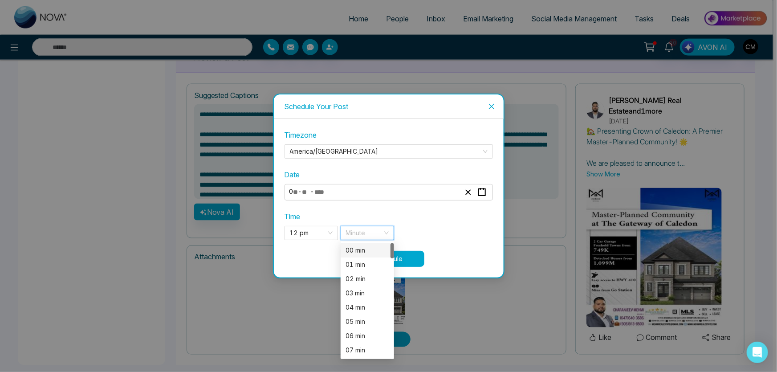
click at [357, 249] on div "00 min" at bounding box center [367, 250] width 43 height 10
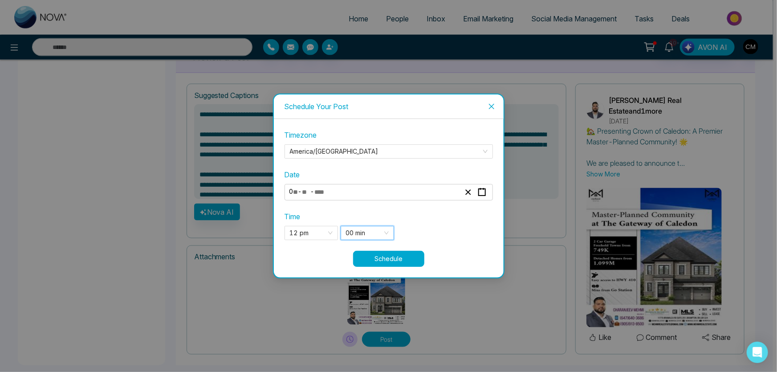
click at [418, 230] on div "12 pm 11 12 13 8 am 9 am 10 am 11 am 12 pm 1 pm 2 pm 3 pm 4 pm 5 pm 00 min 00 m…" at bounding box center [389, 233] width 208 height 14
click at [371, 258] on button "Schedule" at bounding box center [388, 259] width 71 height 16
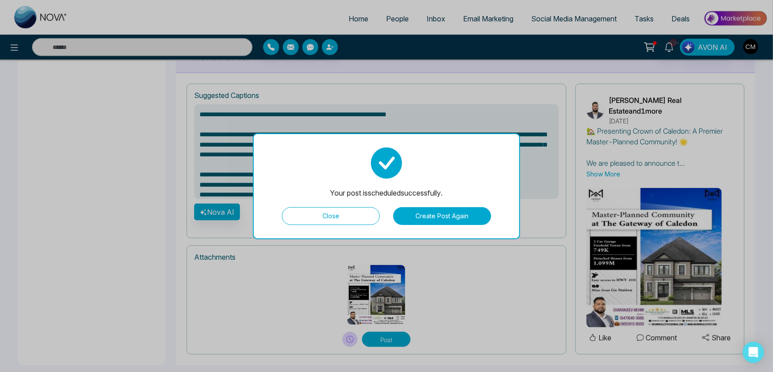
click at [354, 211] on button "Close" at bounding box center [331, 216] width 98 height 18
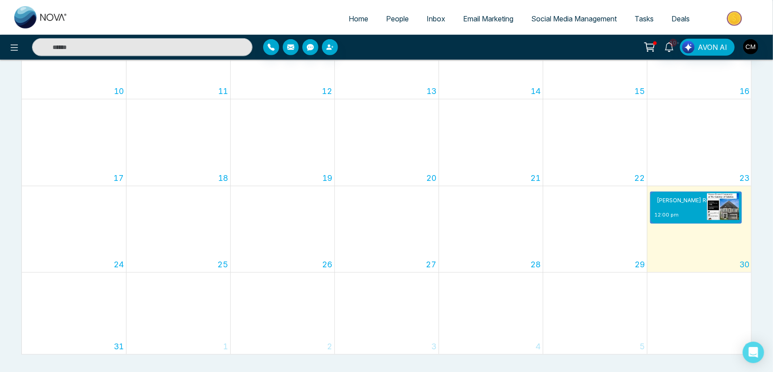
scroll to position [308, 0]
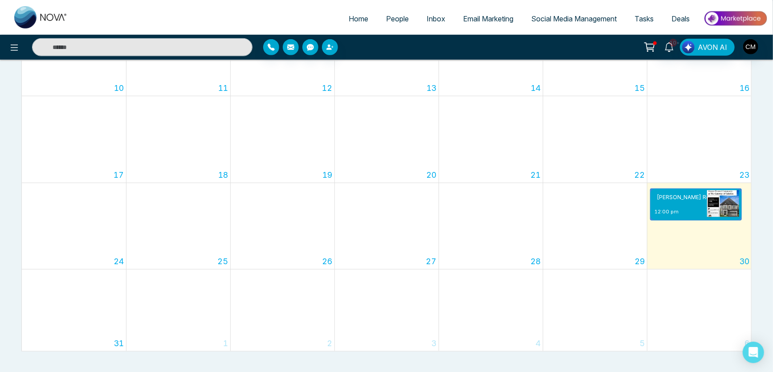
click at [483, 13] on link "Email Marketing" at bounding box center [488, 18] width 68 height 17
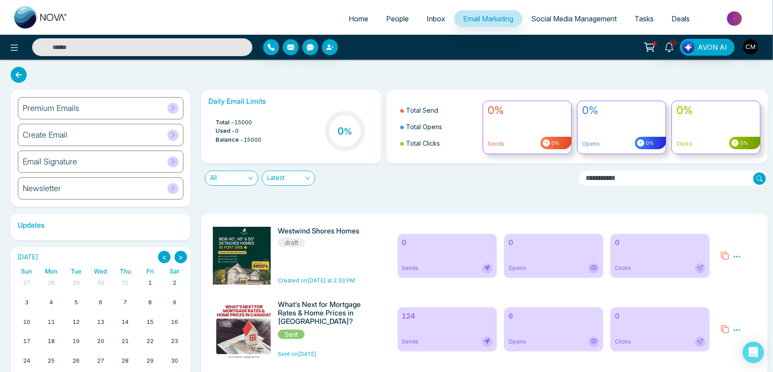
click at [65, 106] on h6 "Premium Emails" at bounding box center [51, 108] width 57 height 10
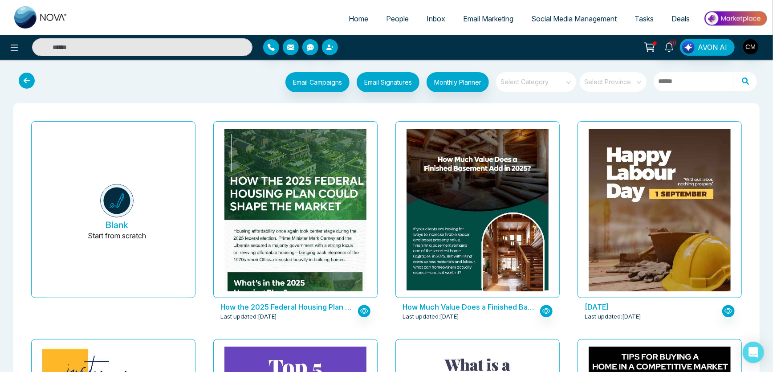
click at [545, 86] on span at bounding box center [533, 82] width 64 height 20
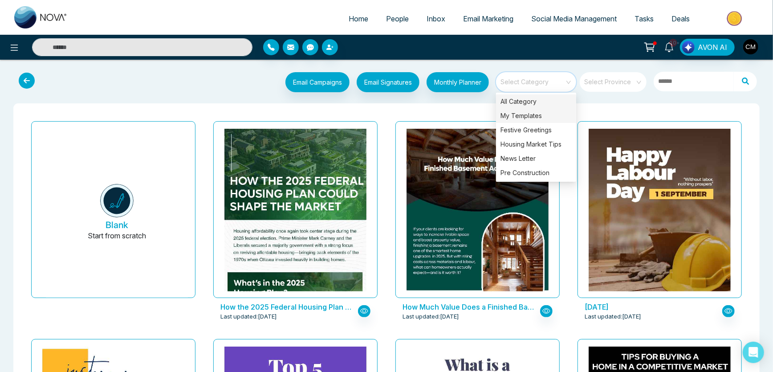
click at [513, 116] on div "My Templates" at bounding box center [536, 116] width 80 height 14
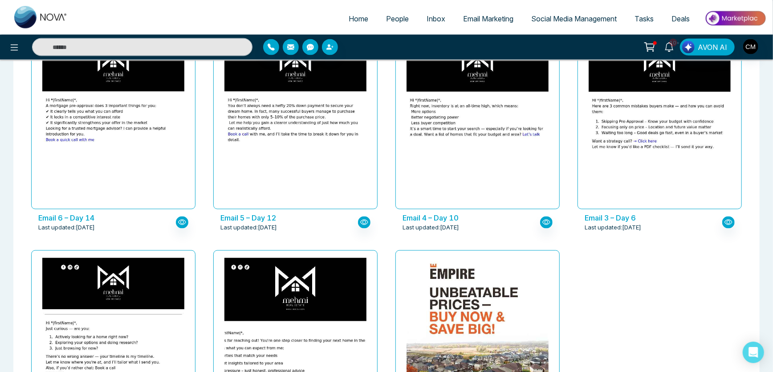
scroll to position [1004, 0]
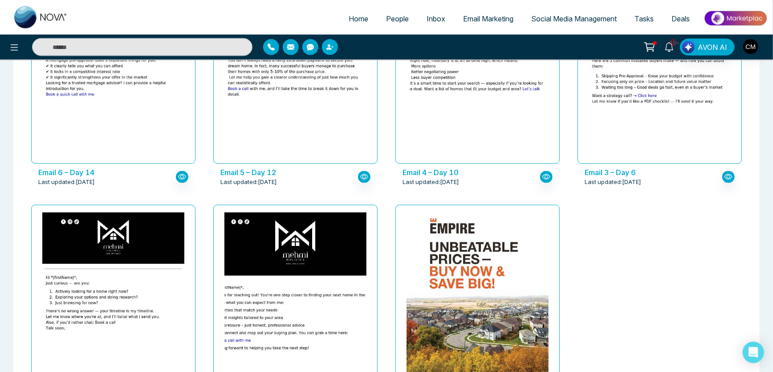
click at [671, 46] on icon at bounding box center [670, 47] width 10 height 10
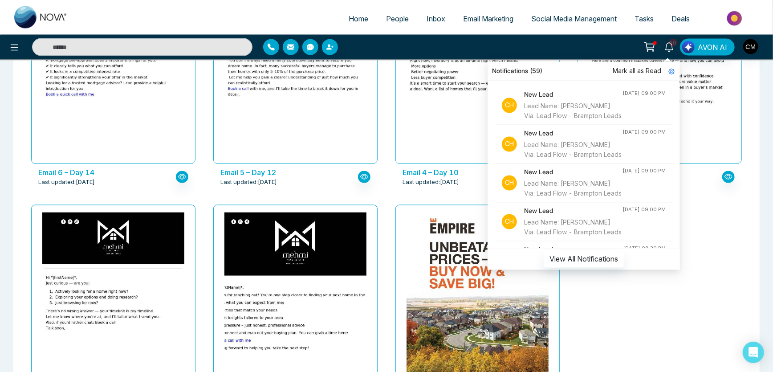
click at [628, 70] on span "Mark all as Read" at bounding box center [637, 71] width 49 height 10
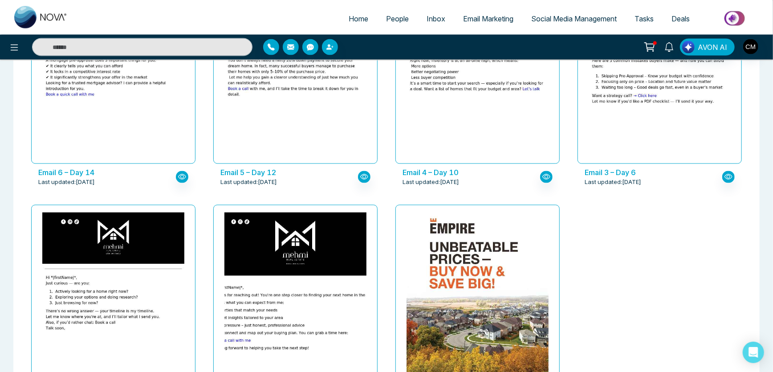
click at [650, 48] on icon at bounding box center [651, 46] width 8 height 4
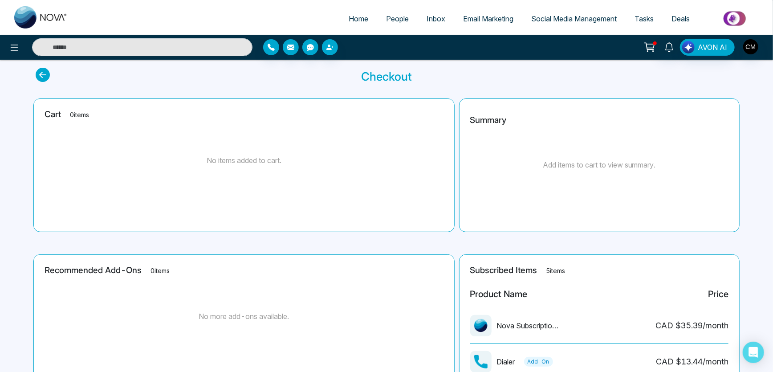
scroll to position [195, 0]
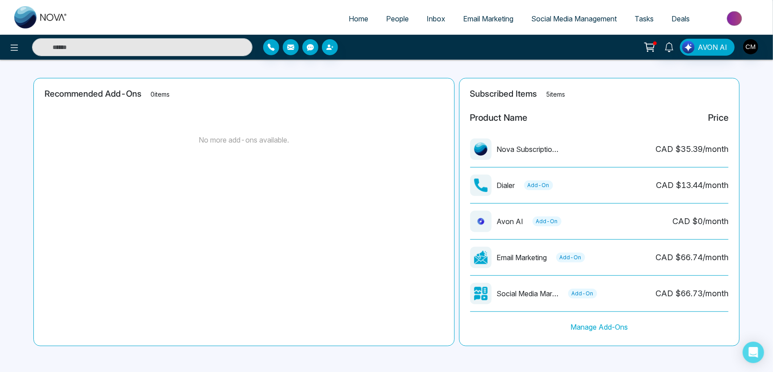
click at [395, 17] on span "People" at bounding box center [397, 18] width 23 height 9
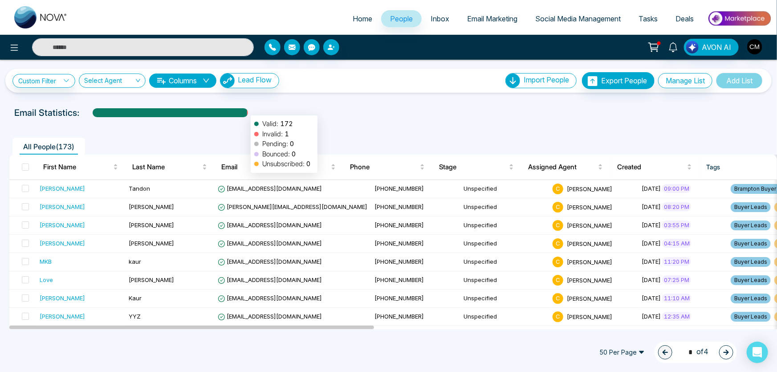
click at [247, 111] on div at bounding box center [247, 116] width 1 height 16
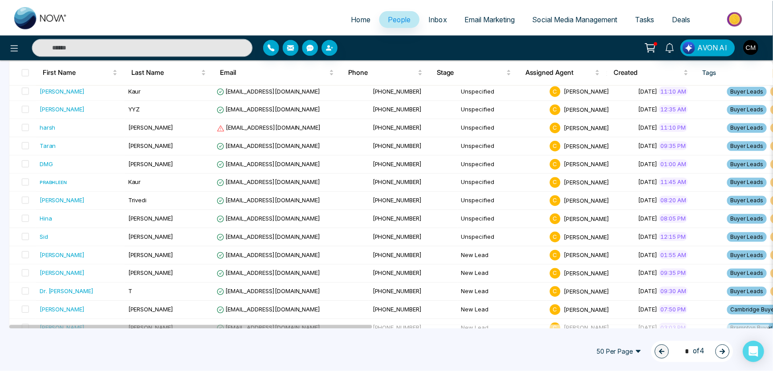
scroll to position [190, 0]
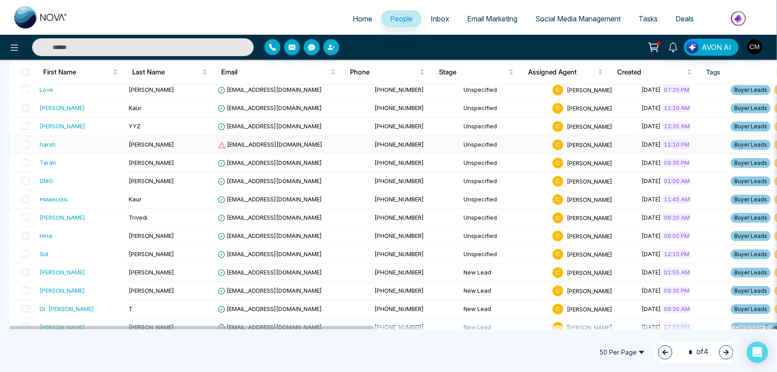
click at [221, 143] on icon at bounding box center [222, 145] width 8 height 8
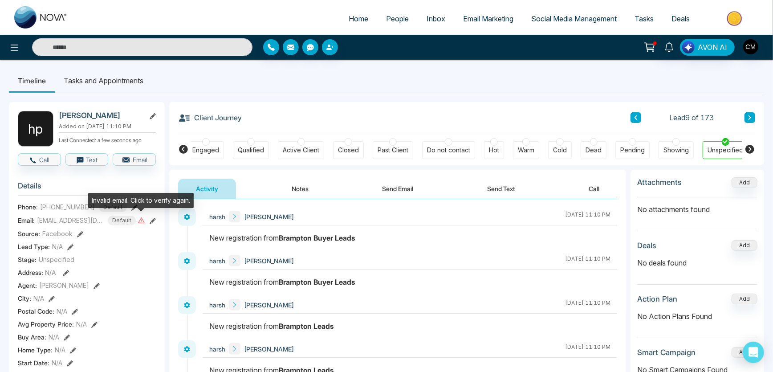
scroll to position [0, 106]
click at [143, 220] on icon at bounding box center [142, 220] width 8 height 8
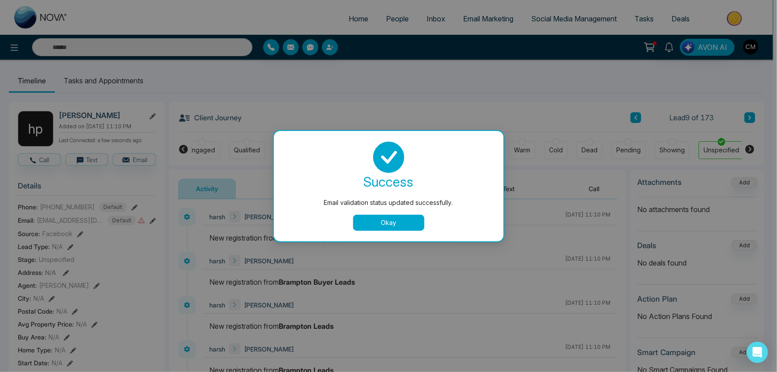
click at [370, 226] on button "Okay" at bounding box center [388, 223] width 71 height 16
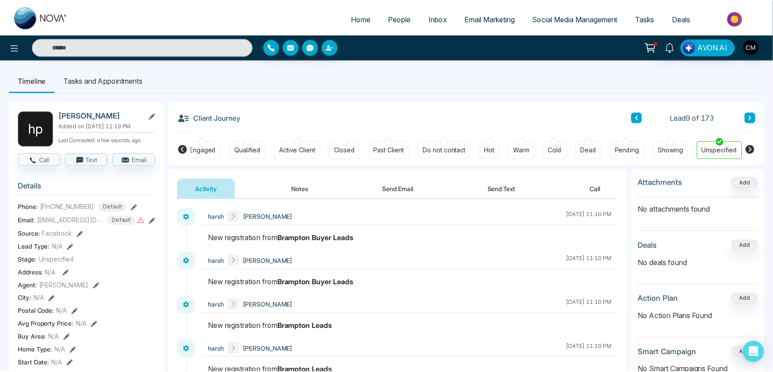
scroll to position [0, 102]
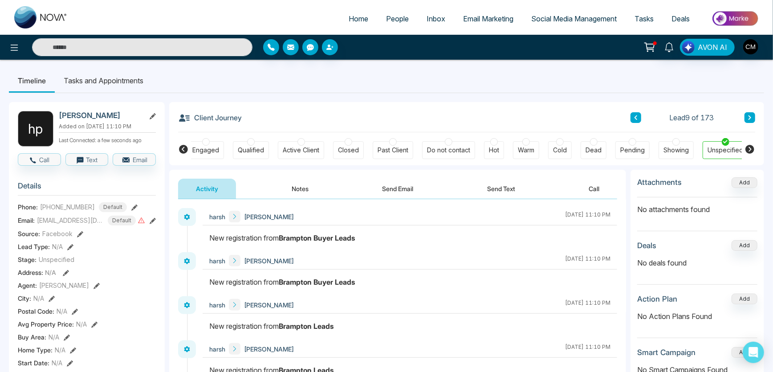
click at [155, 224] on button at bounding box center [153, 220] width 6 height 9
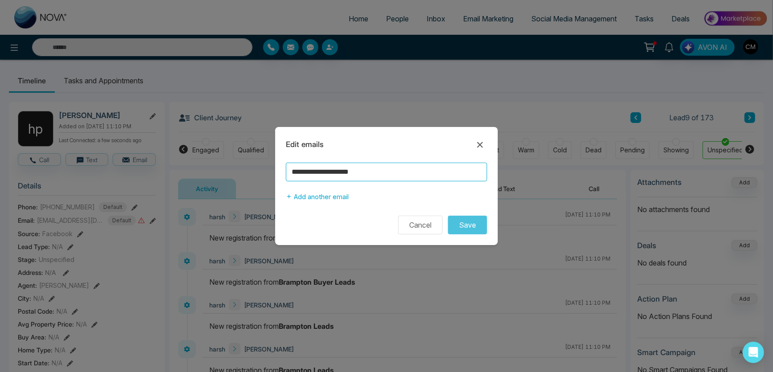
click at [303, 171] on input "**********" at bounding box center [386, 172] width 201 height 19
click at [480, 145] on icon at bounding box center [480, 145] width 6 height 6
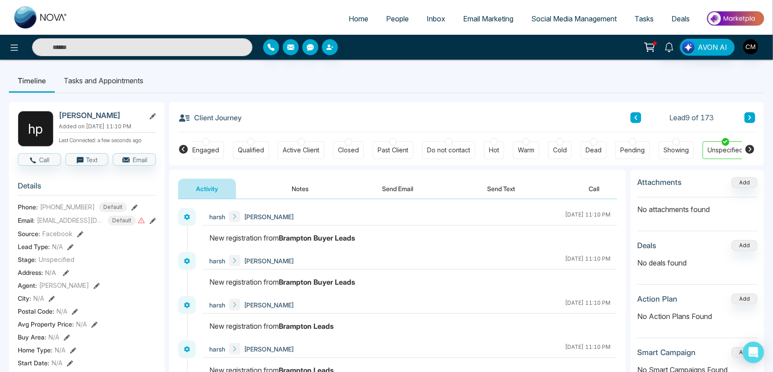
click at [181, 147] on icon at bounding box center [183, 149] width 9 height 9
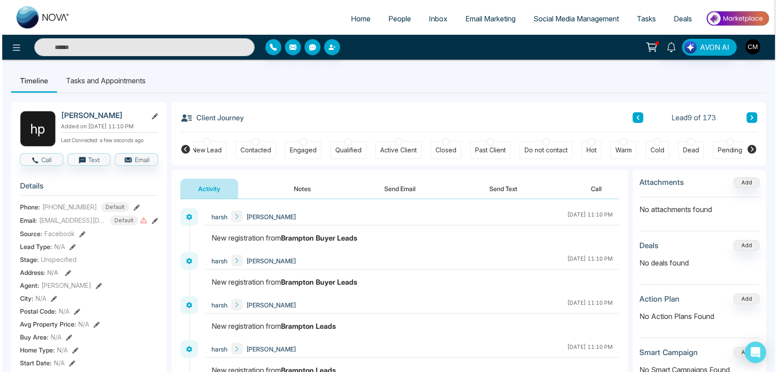
scroll to position [0, 0]
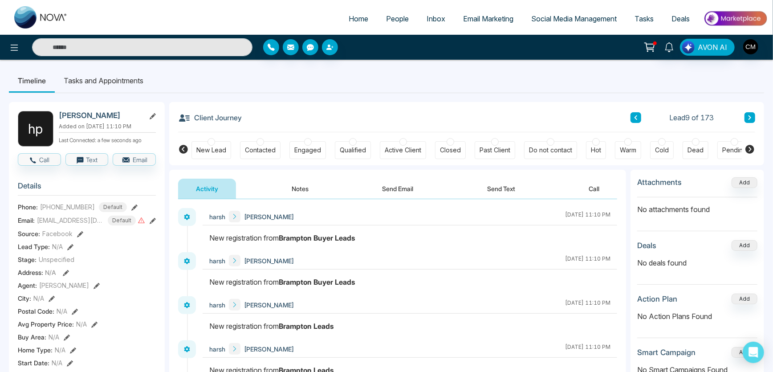
click at [204, 147] on div "New Lead" at bounding box center [211, 150] width 30 height 9
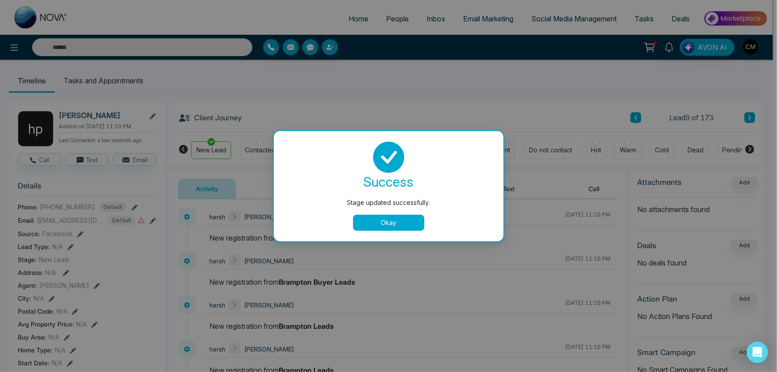
click at [370, 230] on button "Okay" at bounding box center [388, 223] width 71 height 16
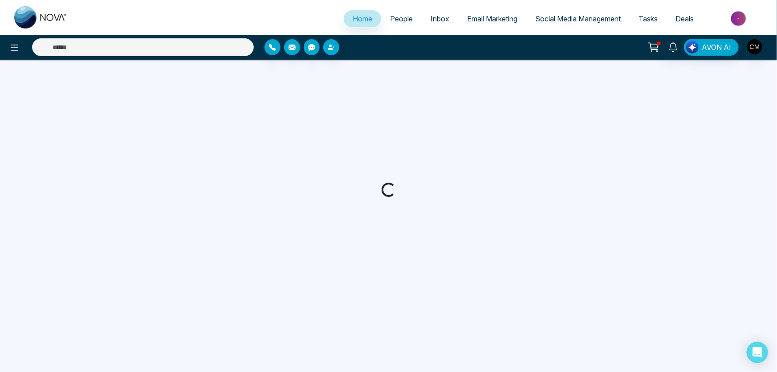
select select "*"
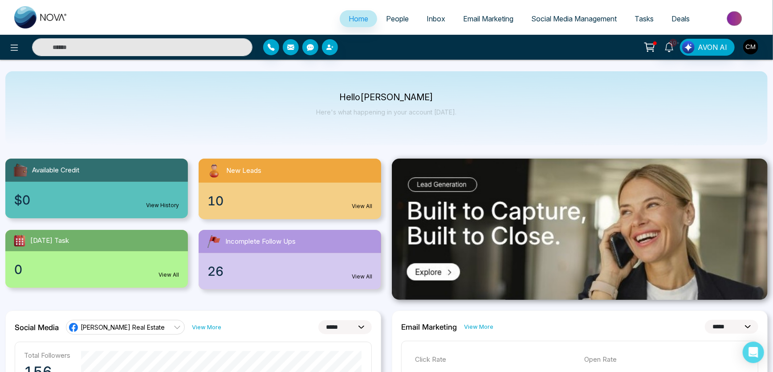
click at [293, 51] on button "button" at bounding box center [291, 47] width 16 height 16
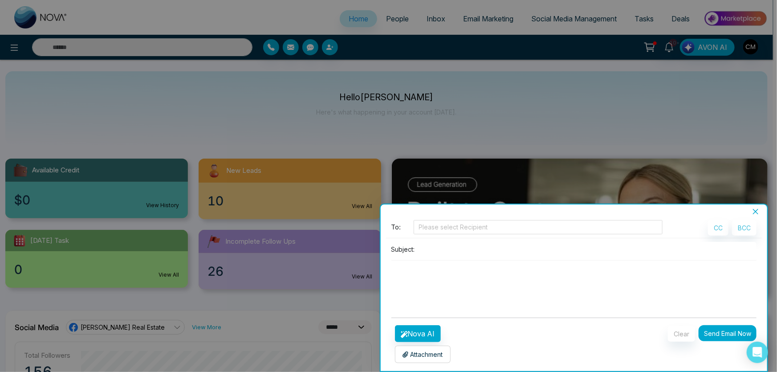
click at [302, 94] on div at bounding box center [388, 186] width 777 height 372
click at [753, 211] on icon "close" at bounding box center [755, 211] width 7 height 7
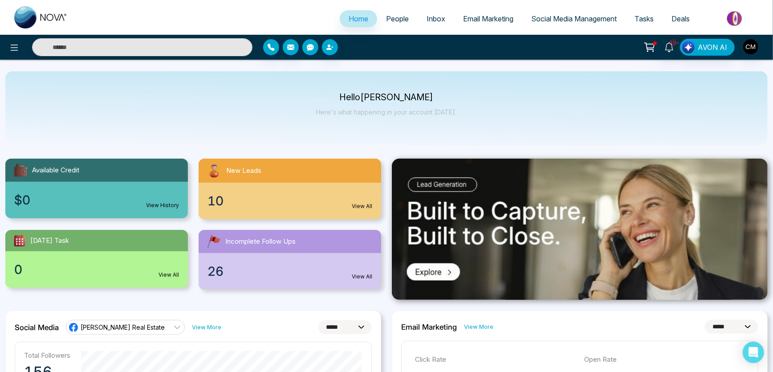
click at [310, 52] on button "button" at bounding box center [310, 47] width 16 height 16
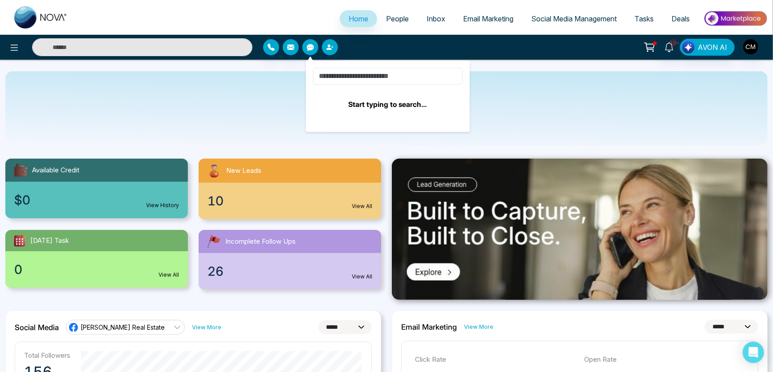
click at [361, 76] on input at bounding box center [388, 76] width 150 height 17
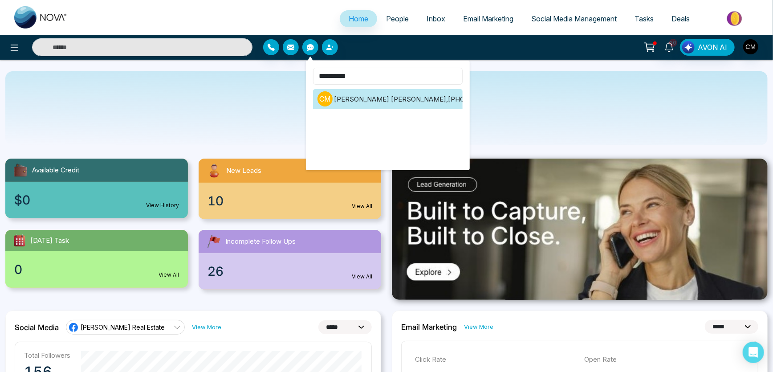
type input "**********"
click at [357, 101] on li "C M Charanjeev Mehmi , +16476403686" at bounding box center [388, 99] width 150 height 20
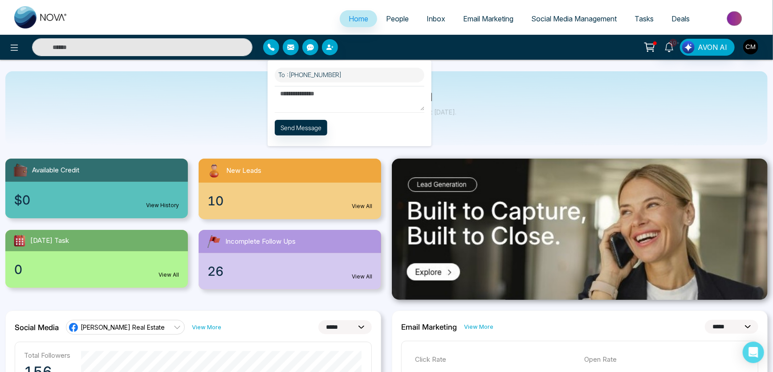
click at [343, 102] on textarea at bounding box center [350, 98] width 150 height 24
type textarea "**"
click at [298, 133] on button "Send Message" at bounding box center [301, 128] width 53 height 16
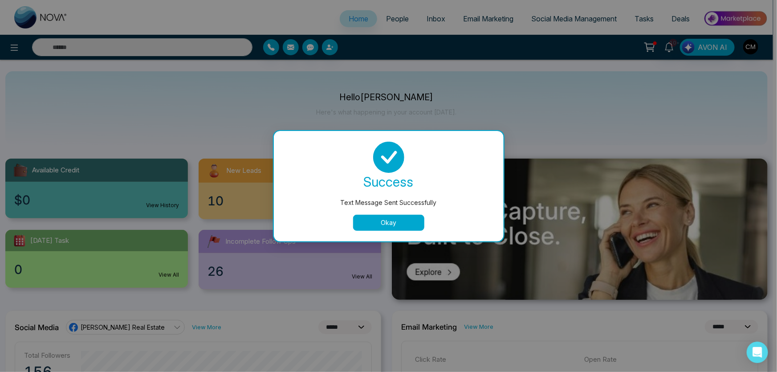
click at [379, 222] on button "Okay" at bounding box center [388, 223] width 71 height 16
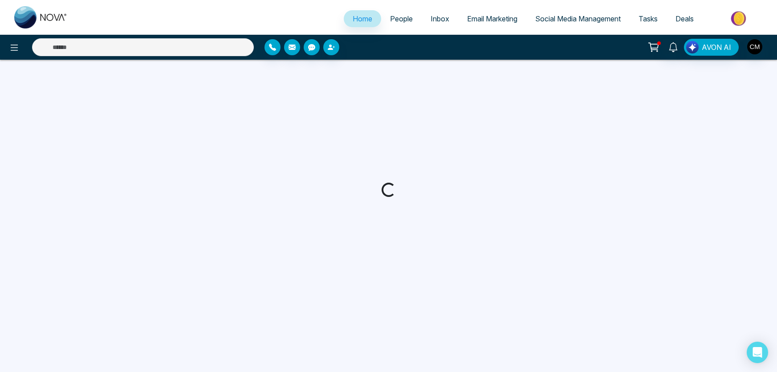
select select "*"
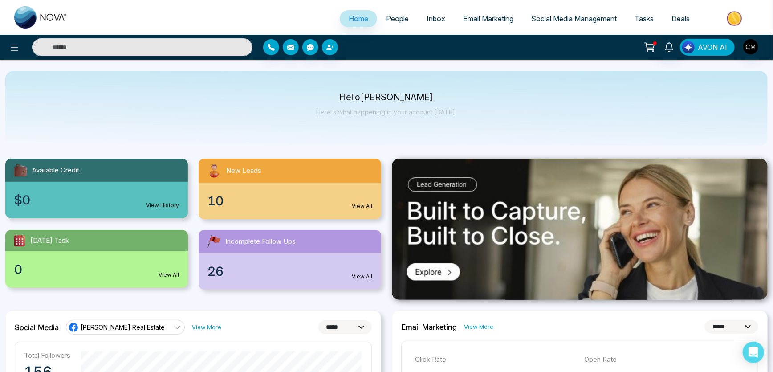
click at [683, 48] on img "button" at bounding box center [688, 47] width 12 height 12
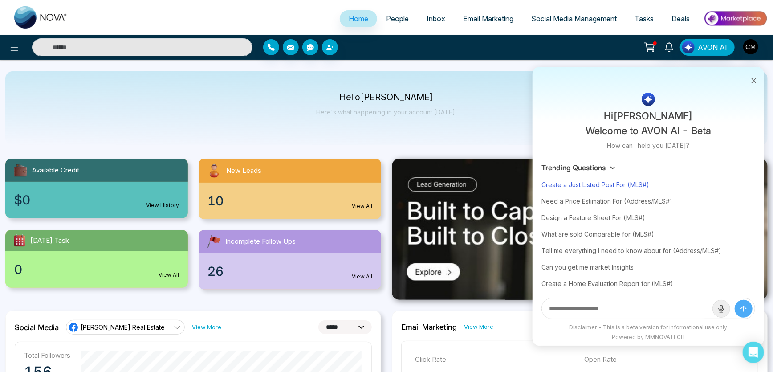
click at [573, 184] on div "Create a Just Listed Post For (MLS#)" at bounding box center [649, 184] width 214 height 16
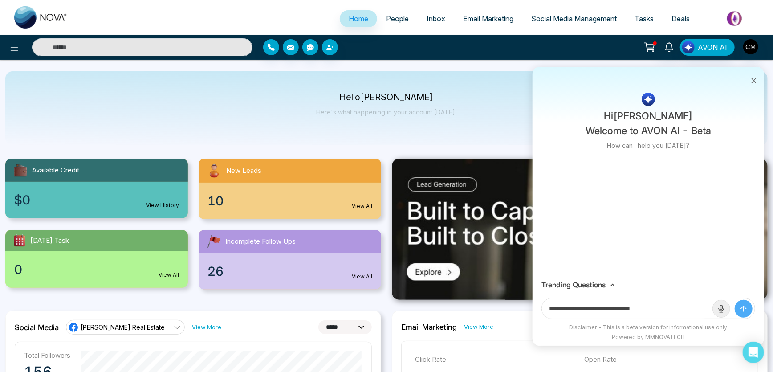
drag, startPoint x: 637, startPoint y: 308, endPoint x: 683, endPoint y: 308, distance: 46.3
click at [683, 308] on input "**********" at bounding box center [627, 308] width 171 height 20
paste input "***"
type input "**********"
click at [735, 300] on button "submit" at bounding box center [744, 309] width 18 height 18
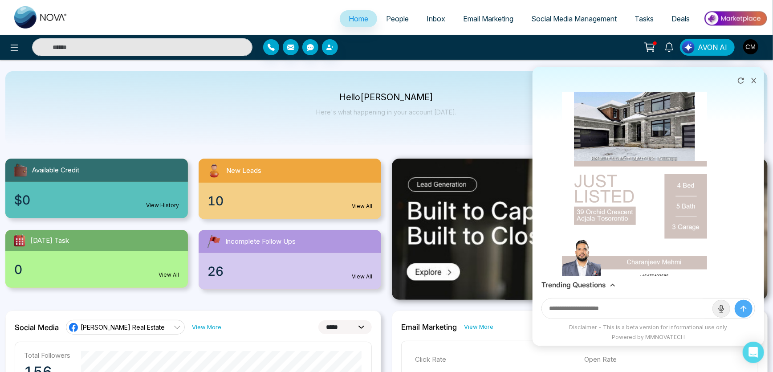
scroll to position [156, 0]
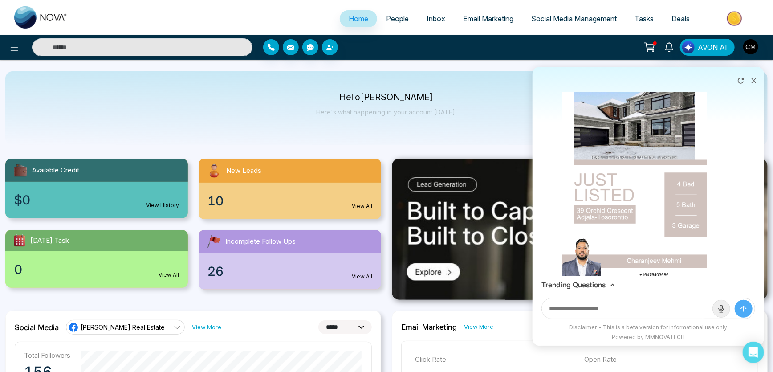
click at [579, 310] on input "text" at bounding box center [627, 308] width 171 height 20
type input "**********"
click at [735, 300] on button "submit" at bounding box center [744, 309] width 18 height 18
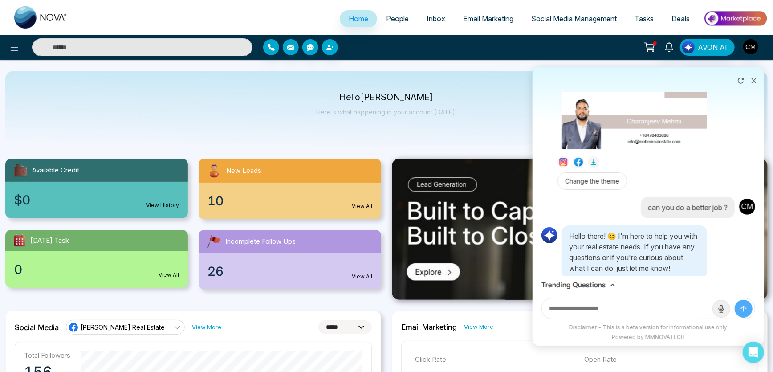
scroll to position [311, 0]
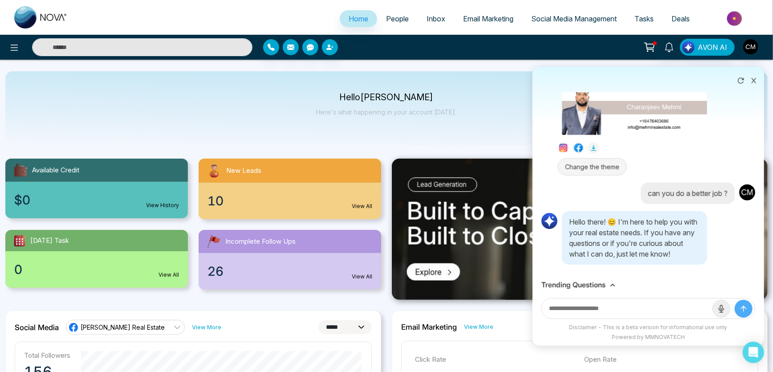
click at [586, 158] on button "Change the theme" at bounding box center [592, 166] width 69 height 17
click at [585, 160] on button "Change the theme" at bounding box center [592, 166] width 69 height 17
click at [598, 313] on input "text" at bounding box center [627, 308] width 171 height 20
click at [604, 285] on h3 "Trending Questions" at bounding box center [574, 285] width 64 height 8
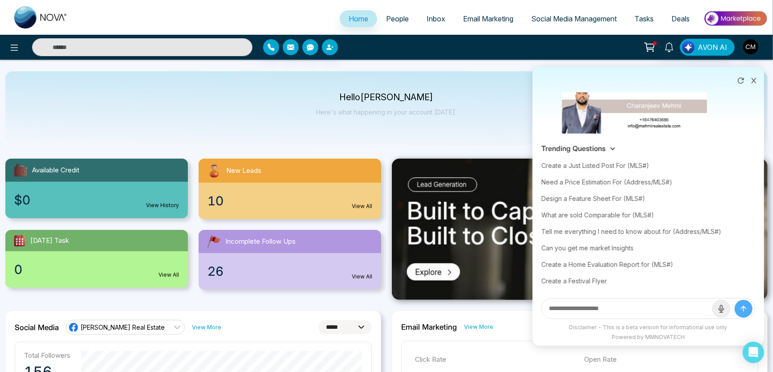
click at [573, 169] on div "Create a Just Listed Post For (MLS#)" at bounding box center [649, 165] width 214 height 16
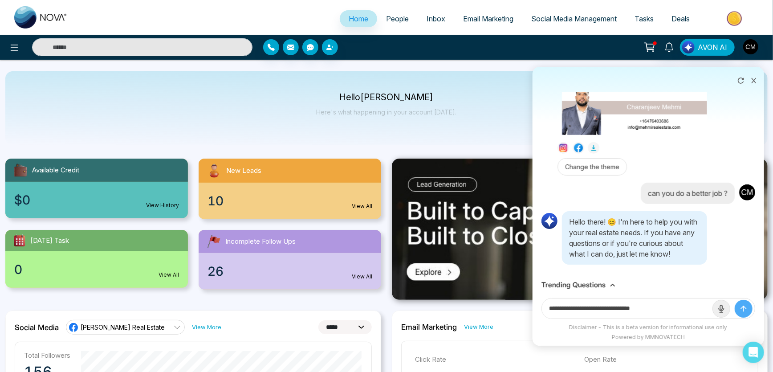
drag, startPoint x: 636, startPoint y: 310, endPoint x: 687, endPoint y: 310, distance: 50.8
click at [687, 310] on input "**********" at bounding box center [627, 308] width 171 height 20
paste input "***"
type input "**********"
click at [735, 300] on button "submit" at bounding box center [744, 309] width 18 height 18
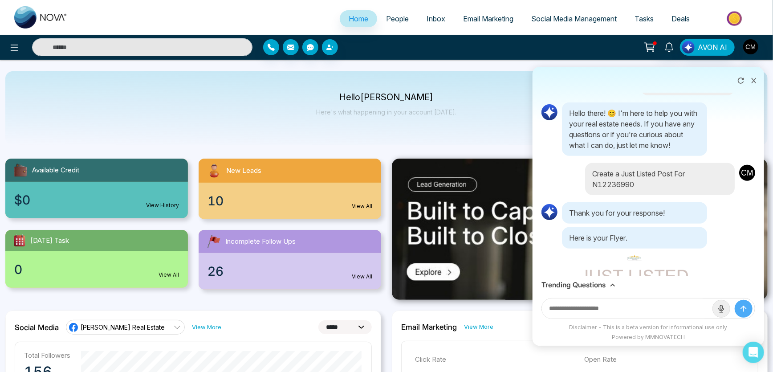
scroll to position [455, 0]
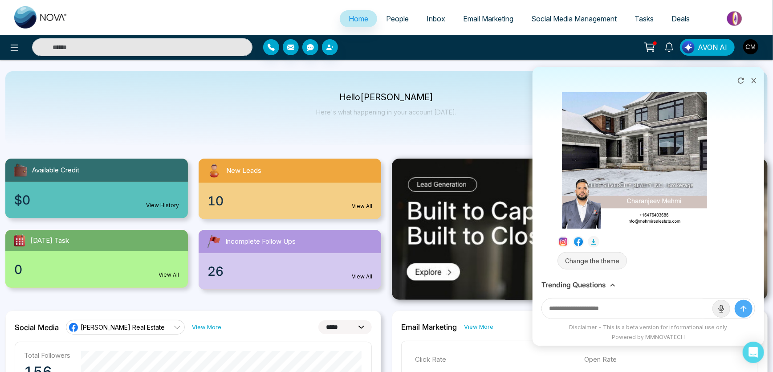
click at [603, 263] on button "Change the theme" at bounding box center [592, 260] width 69 height 17
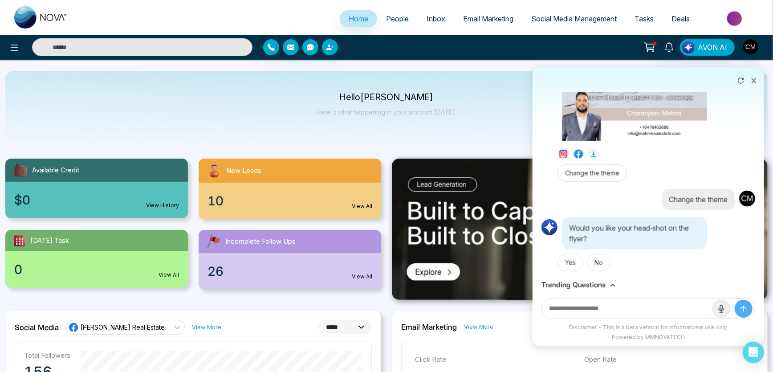
scroll to position [790, 0]
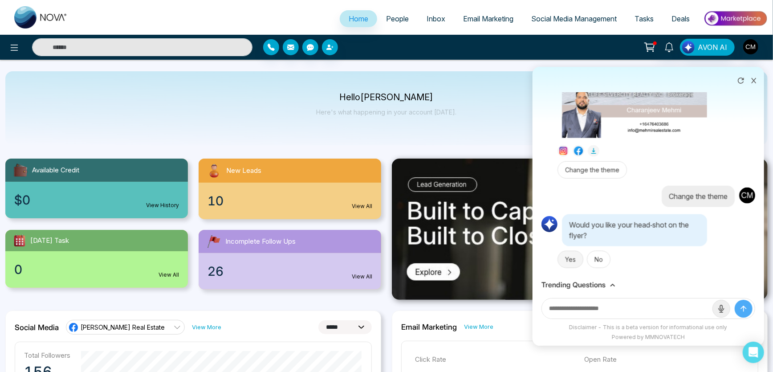
click at [567, 257] on button "Yes" at bounding box center [571, 259] width 26 height 17
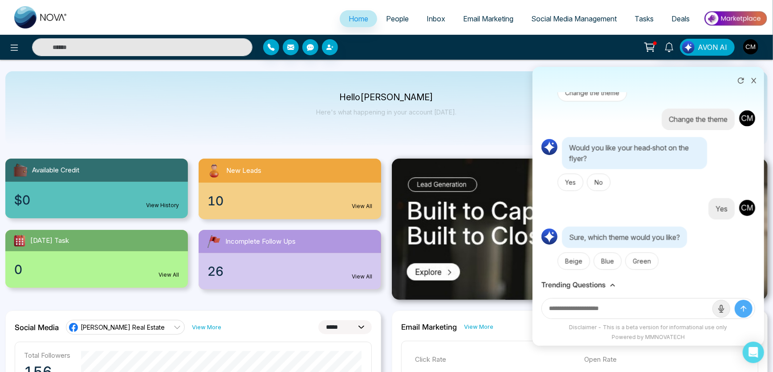
scroll to position [868, 0]
click at [612, 261] on button "Blue" at bounding box center [608, 259] width 28 height 17
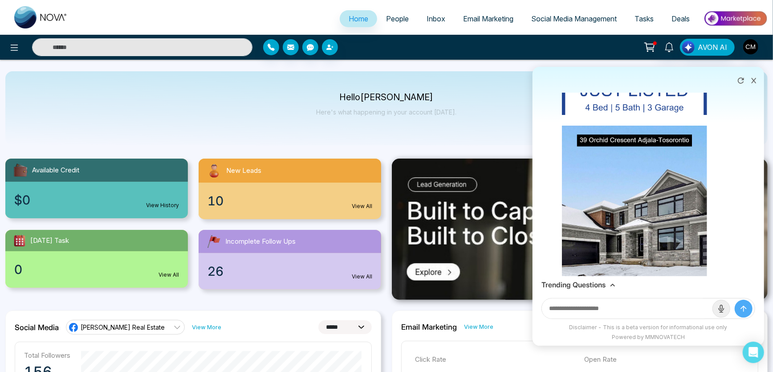
scroll to position [1227, 0]
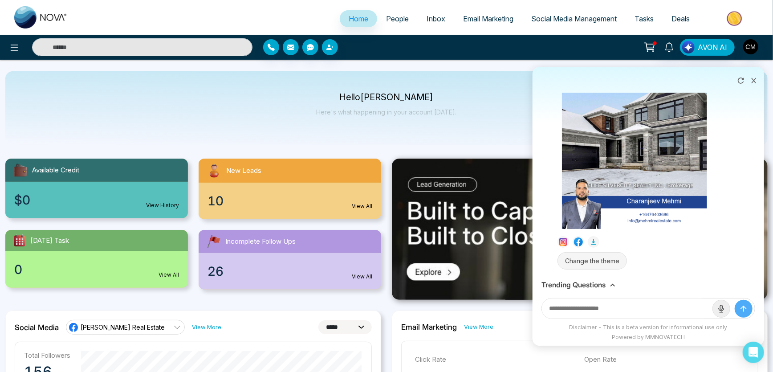
click at [607, 254] on button "Change the theme" at bounding box center [592, 260] width 69 height 17
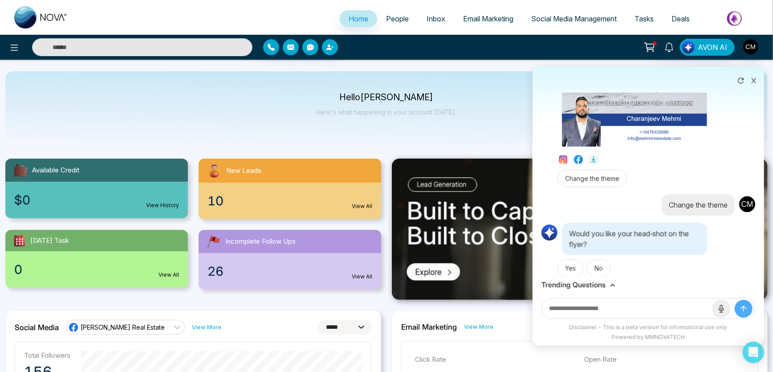
scroll to position [1313, 0]
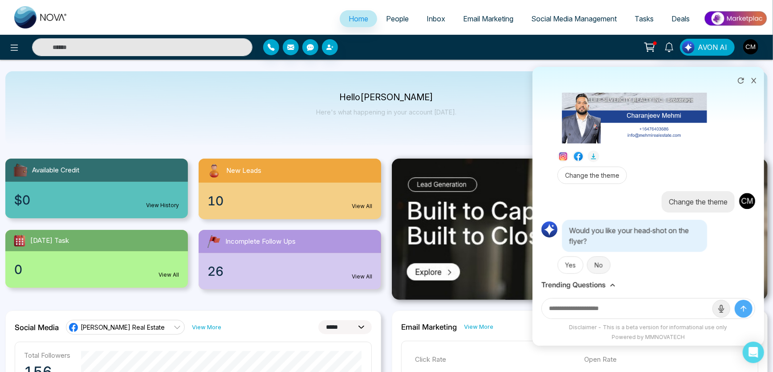
click at [594, 256] on button "No" at bounding box center [599, 264] width 24 height 17
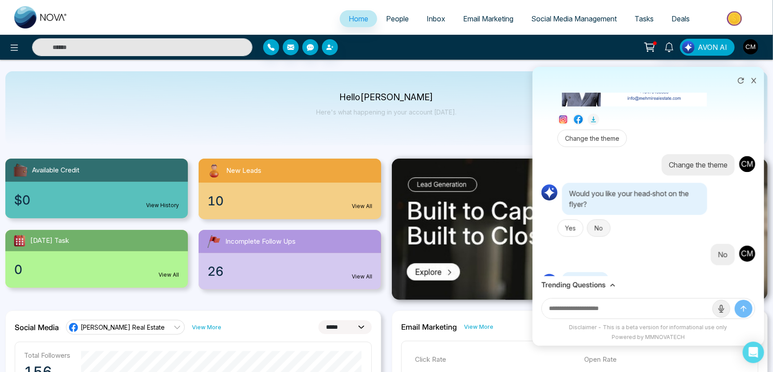
scroll to position [1370, 0]
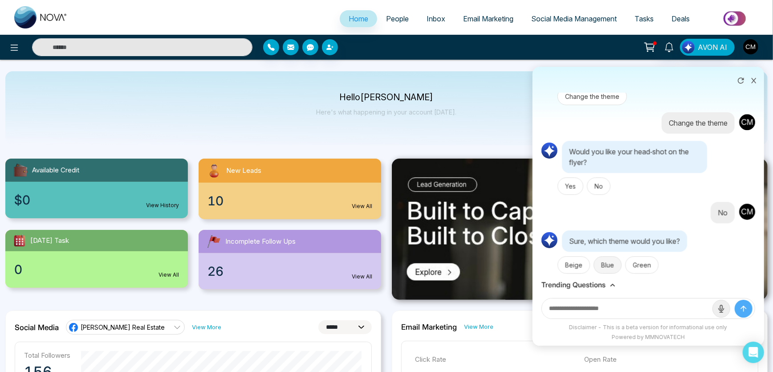
click at [605, 261] on button "Blue" at bounding box center [608, 264] width 28 height 17
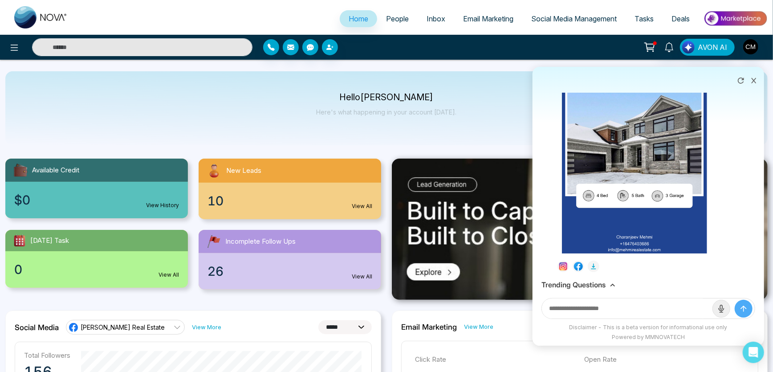
scroll to position [1749, 0]
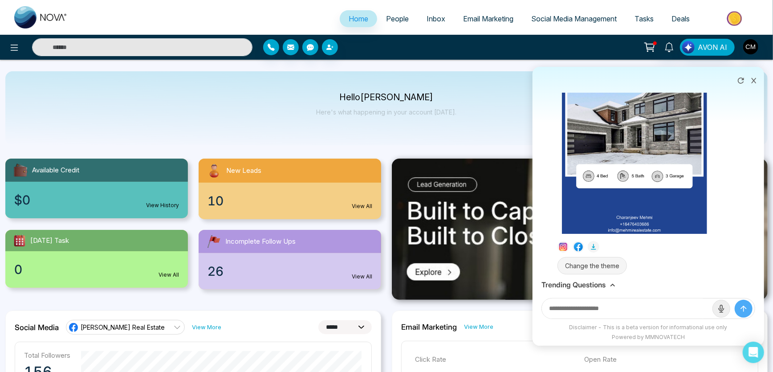
click at [608, 261] on button "Change the theme" at bounding box center [592, 265] width 69 height 17
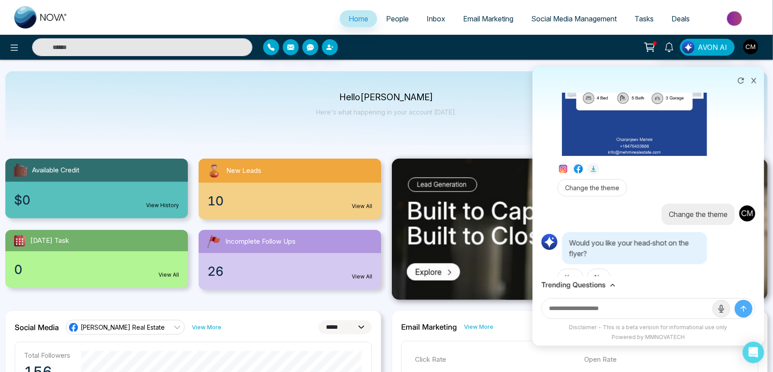
scroll to position [1835, 0]
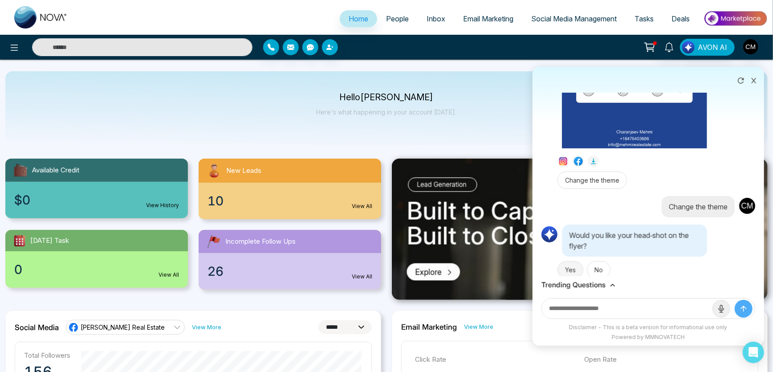
click at [568, 261] on button "Yes" at bounding box center [571, 269] width 26 height 17
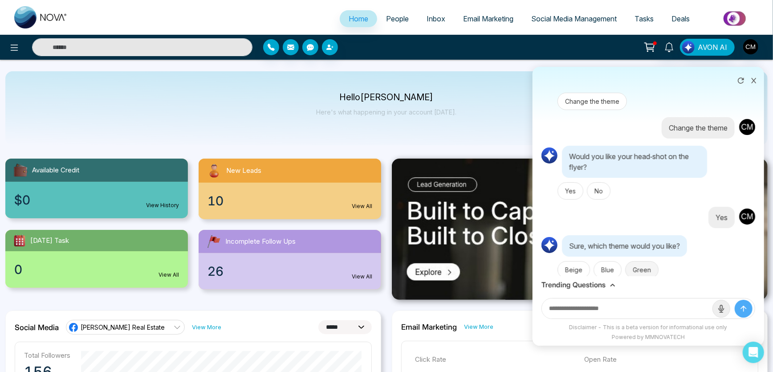
click at [625, 262] on button "Green" at bounding box center [641, 269] width 33 height 17
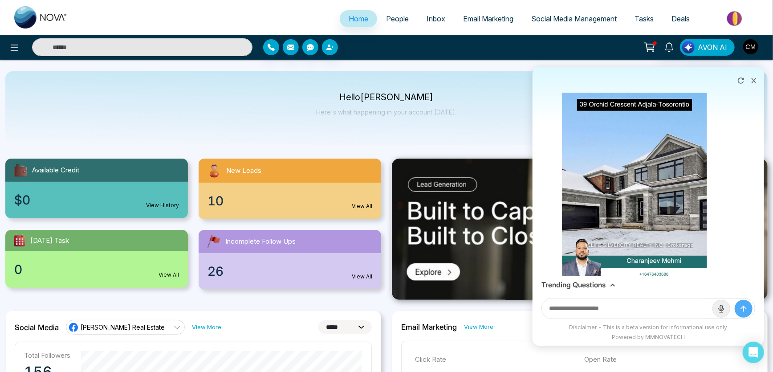
scroll to position [2283, 0]
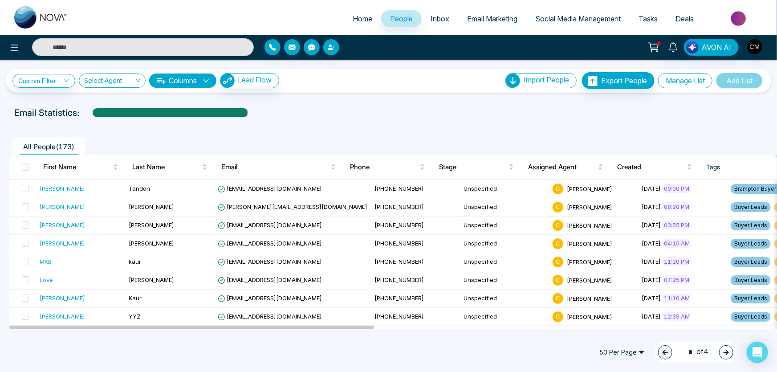
click at [673, 83] on button "Manage List" at bounding box center [685, 80] width 54 height 15
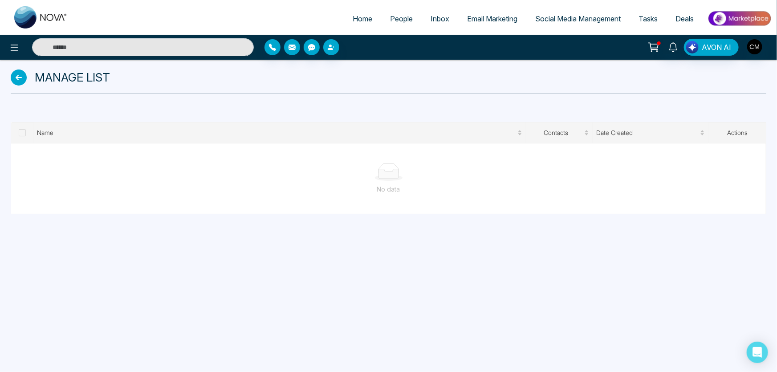
click at [21, 134] on span at bounding box center [22, 132] width 7 height 7
click at [28, 16] on img at bounding box center [40, 17] width 53 height 22
select select "*"
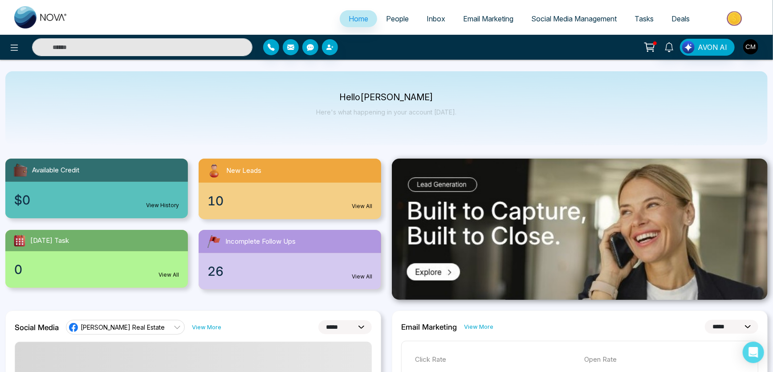
click at [285, 194] on div "10 View All" at bounding box center [290, 201] width 183 height 37
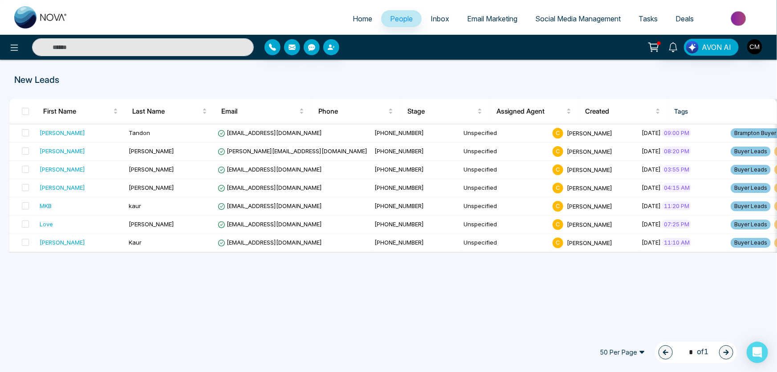
click at [397, 18] on span "People" at bounding box center [401, 18] width 23 height 9
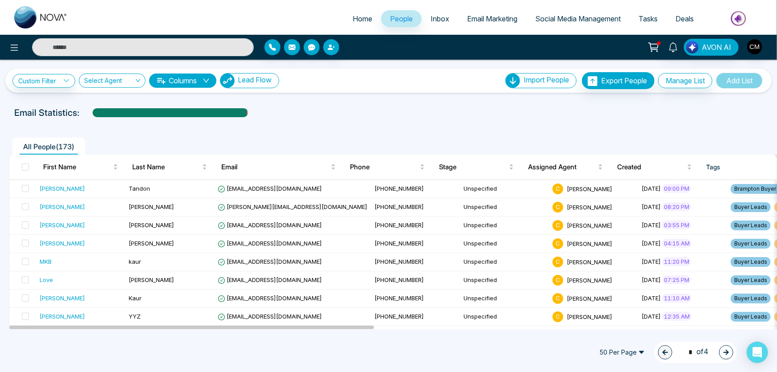
click at [238, 78] on button "Lead Flow" at bounding box center [249, 80] width 59 height 15
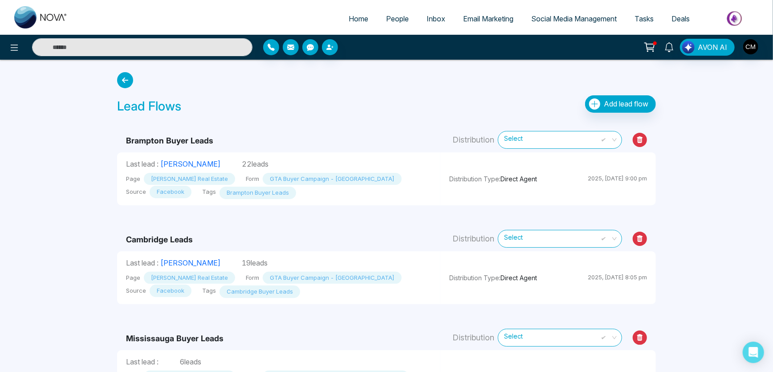
click at [207, 176] on span "[PERSON_NAME] Real Estate" at bounding box center [189, 179] width 91 height 12
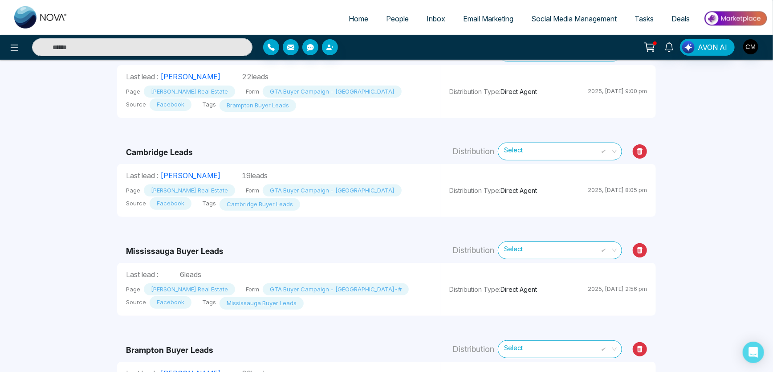
scroll to position [100, 0]
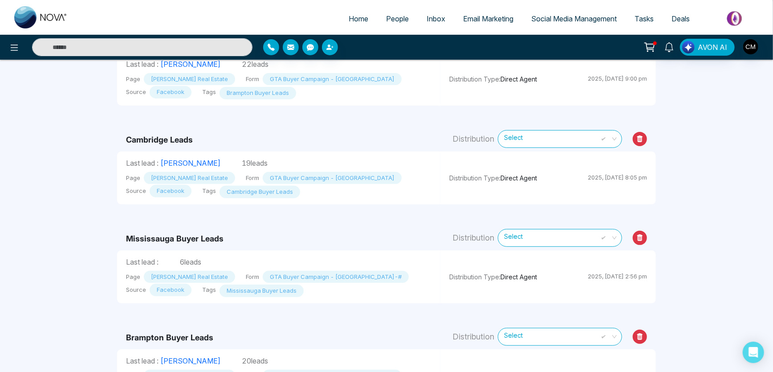
click at [386, 20] on span "People" at bounding box center [397, 18] width 23 height 9
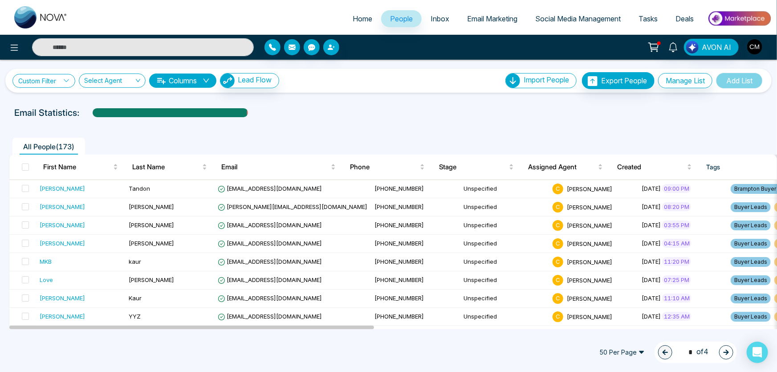
click at [57, 83] on link "Custom Filter" at bounding box center [43, 81] width 63 height 14
click at [84, 83] on div "Select Agent" at bounding box center [112, 80] width 67 height 14
click at [58, 80] on link "Custom Filter" at bounding box center [43, 81] width 63 height 14
click at [77, 98] on input "search" at bounding box center [62, 100] width 72 height 13
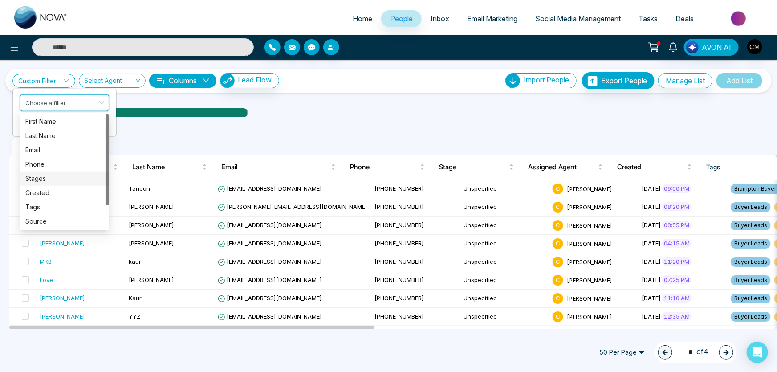
click at [310, 138] on ul "All People ( 173 )" at bounding box center [368, 146] width 719 height 17
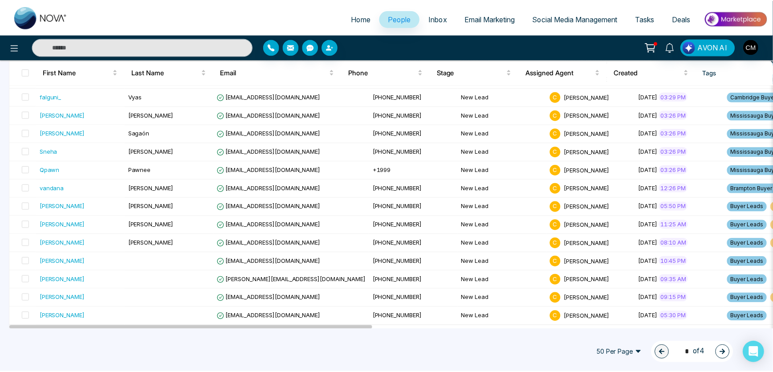
scroll to position [509, 0]
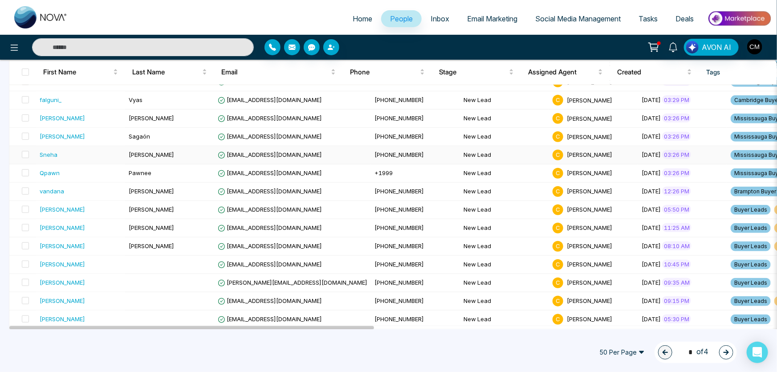
click at [94, 150] on div "Sneha" at bounding box center [81, 154] width 82 height 9
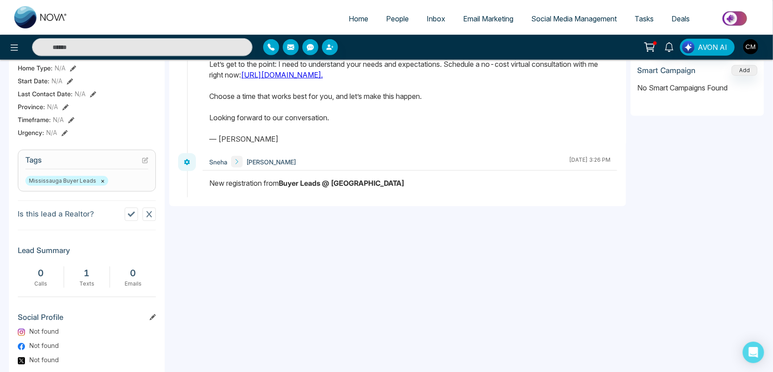
scroll to position [320, 0]
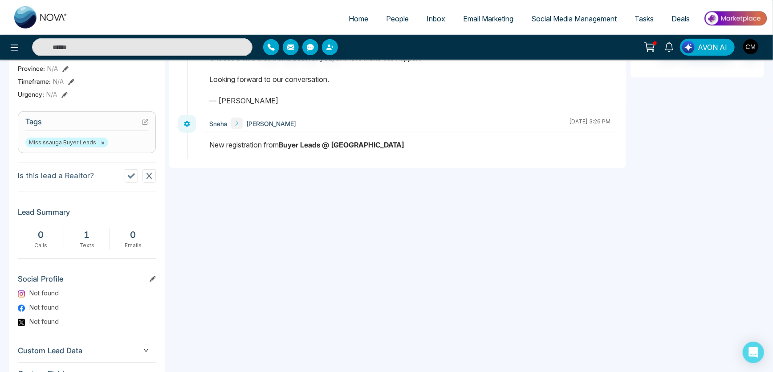
drag, startPoint x: 766, startPoint y: 192, endPoint x: 777, endPoint y: 122, distance: 70.4
drag, startPoint x: 770, startPoint y: 178, endPoint x: 777, endPoint y: 162, distance: 17.4
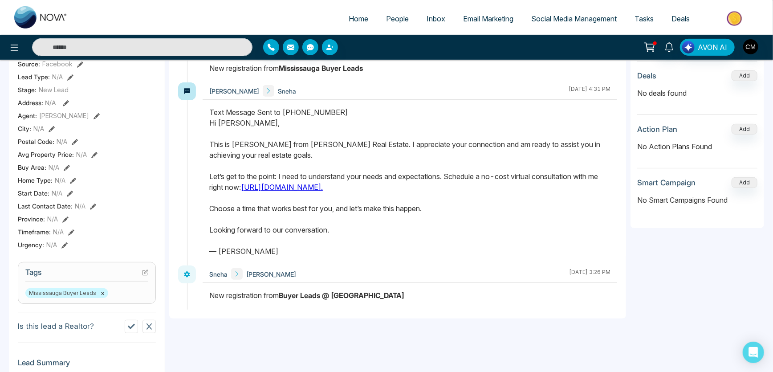
scroll to position [124, 0]
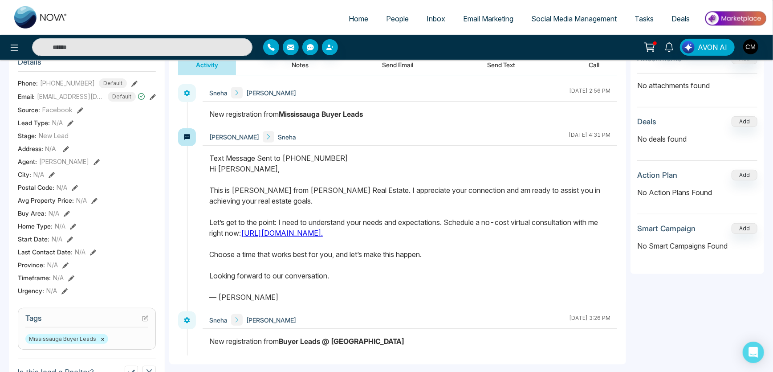
click at [647, 44] on icon at bounding box center [649, 46] width 9 height 7
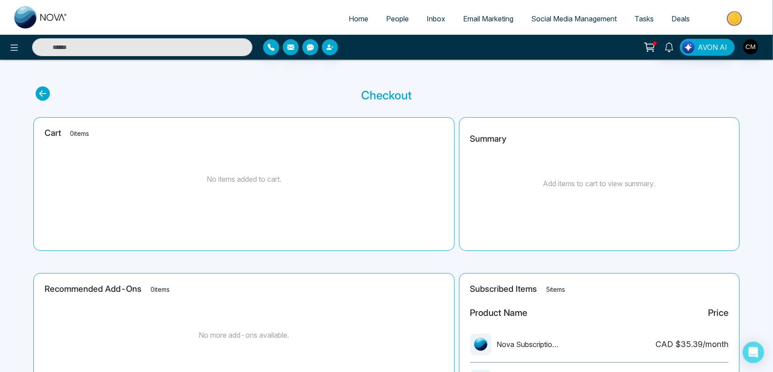
click at [654, 49] on icon at bounding box center [649, 46] width 9 height 7
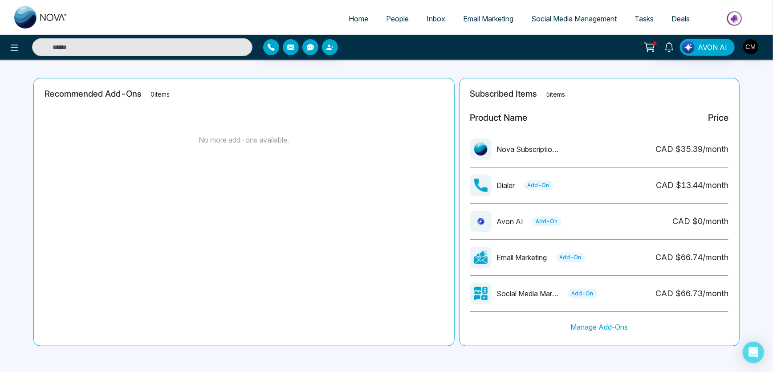
scroll to position [22, 0]
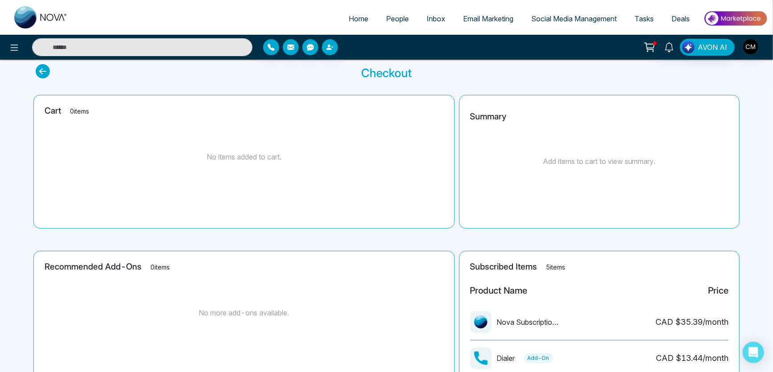
click at [342, 18] on link "Home" at bounding box center [358, 18] width 37 height 17
select select "*"
